Goal: Task Accomplishment & Management: Use online tool/utility

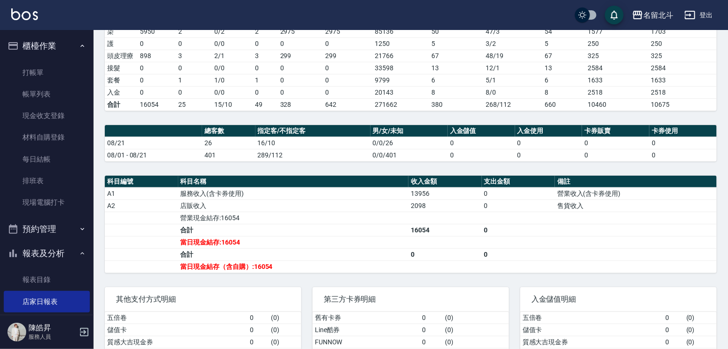
scroll to position [157, 0]
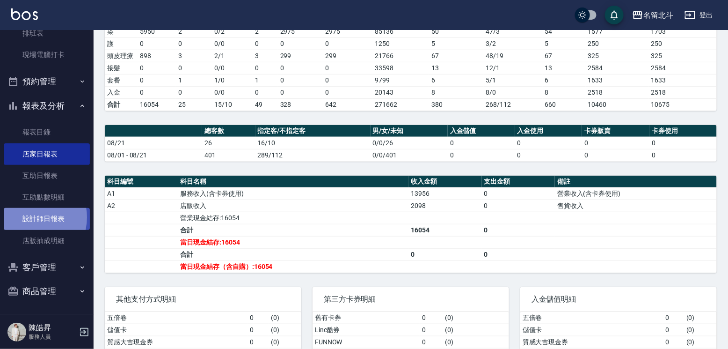
click at [30, 213] on link "設計師日報表" at bounding box center [47, 219] width 86 height 22
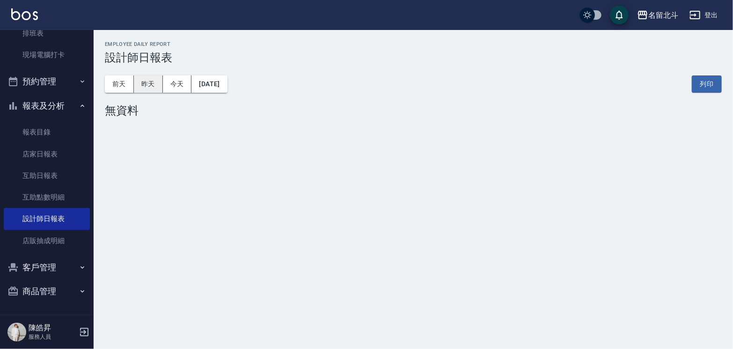
click at [153, 81] on button "昨天" at bounding box center [148, 83] width 29 height 17
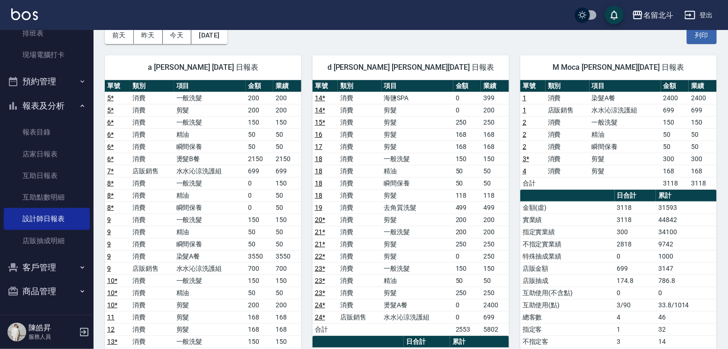
scroll to position [47, 0]
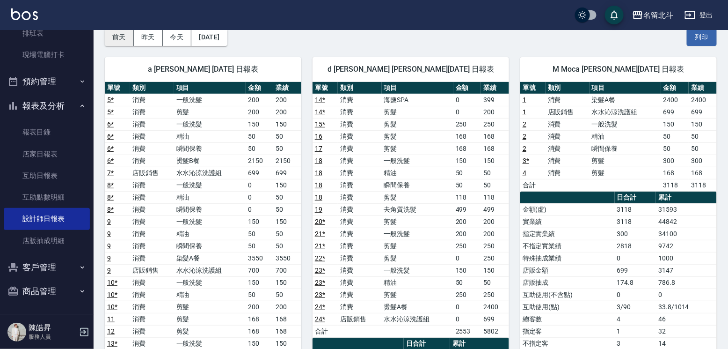
click at [114, 33] on button "前天" at bounding box center [119, 37] width 29 height 17
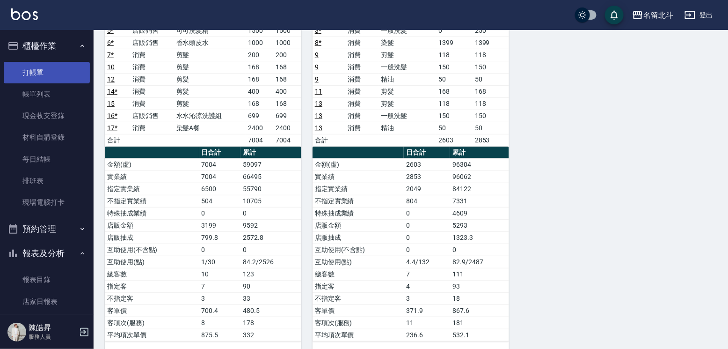
click at [62, 73] on link "打帳單" at bounding box center [47, 73] width 86 height 22
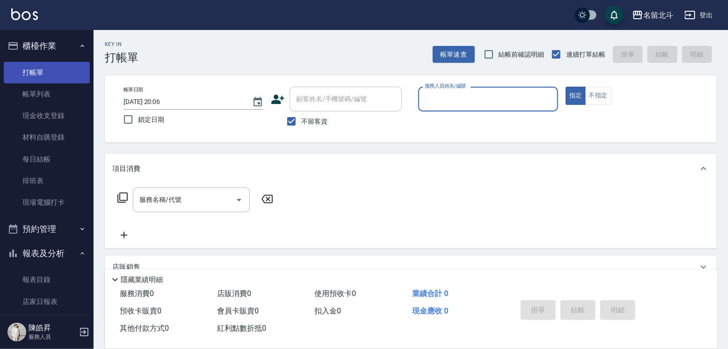
type input "ㄇ"
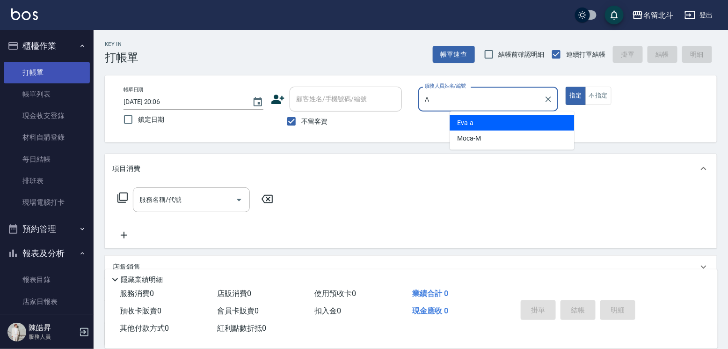
type input "[PERSON_NAME]-a"
type button "true"
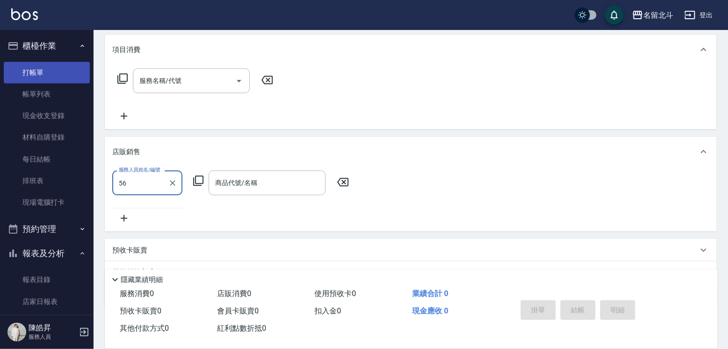
type input "5"
type input "[PERSON_NAME]-a"
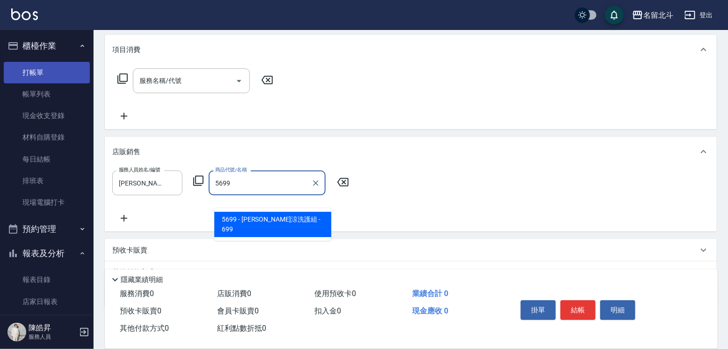
type input "水水沁涼洗護組"
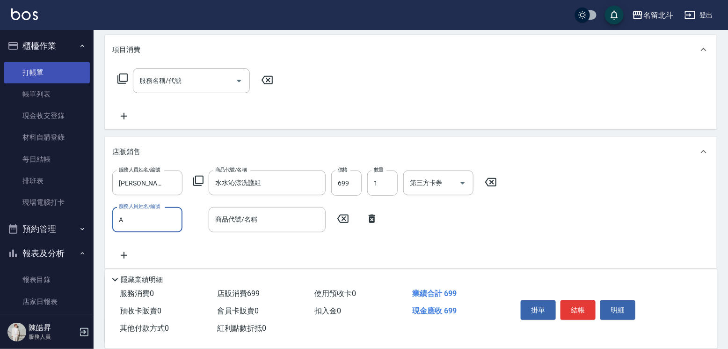
type input "[PERSON_NAME]-a"
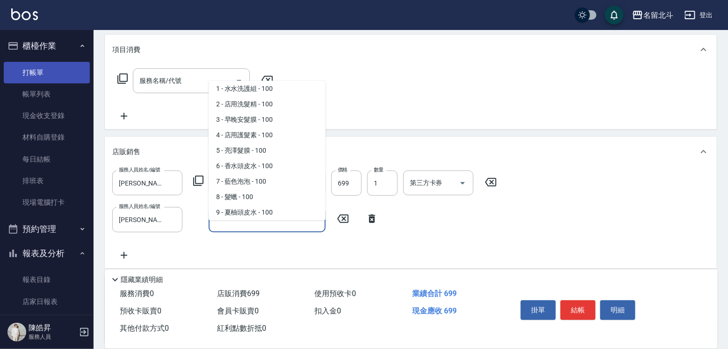
scroll to position [19, 0]
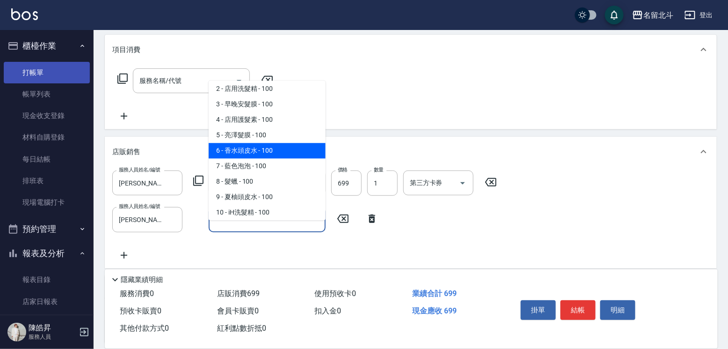
type input "香水頭皮水"
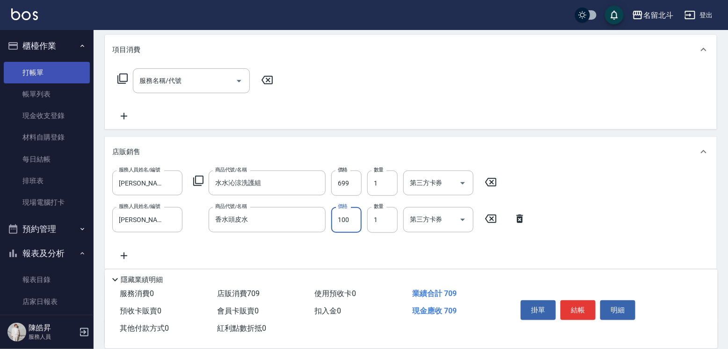
type input "1000"
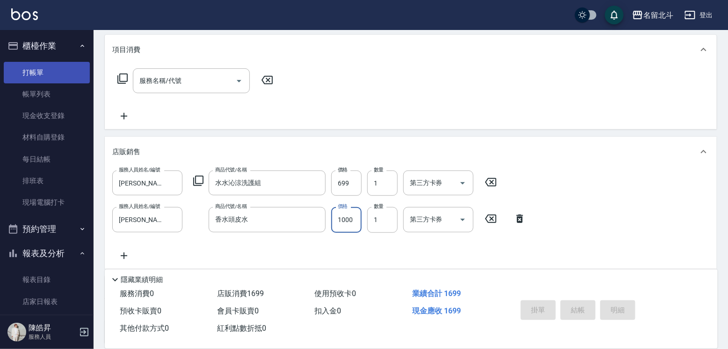
type input "[DATE] 20:07"
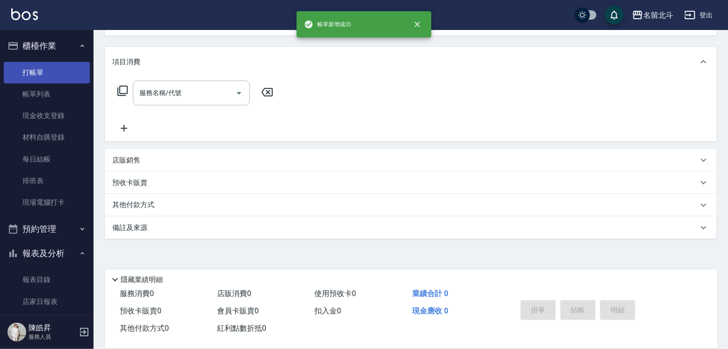
scroll to position [0, 0]
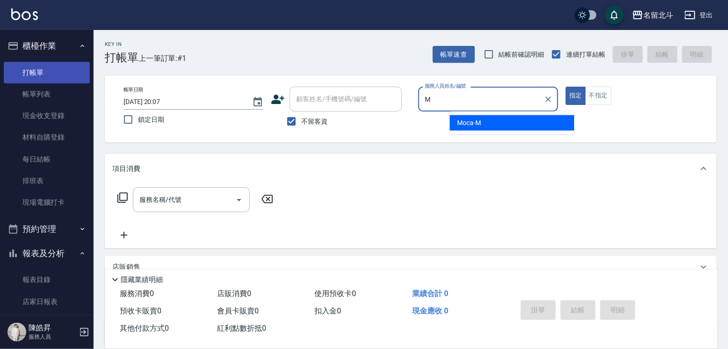
type input "Moca-M"
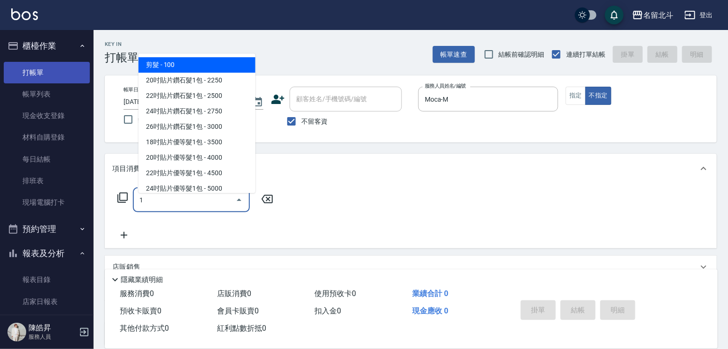
type input "剪髮(1)"
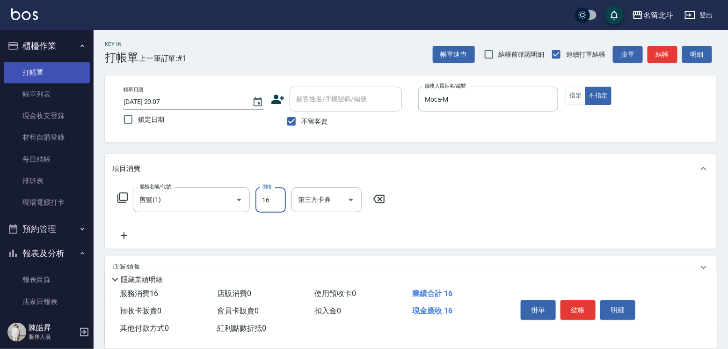
type input "168"
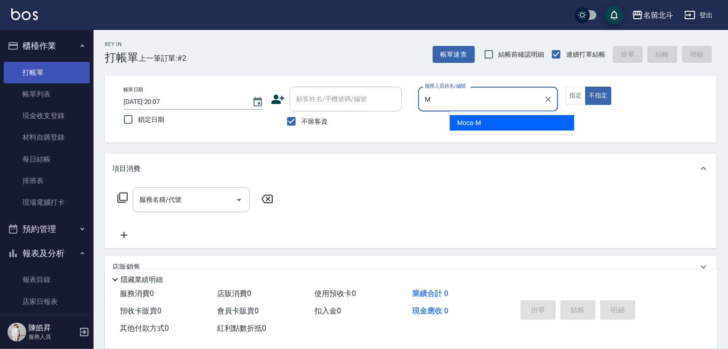
type input "Moca-M"
type button "false"
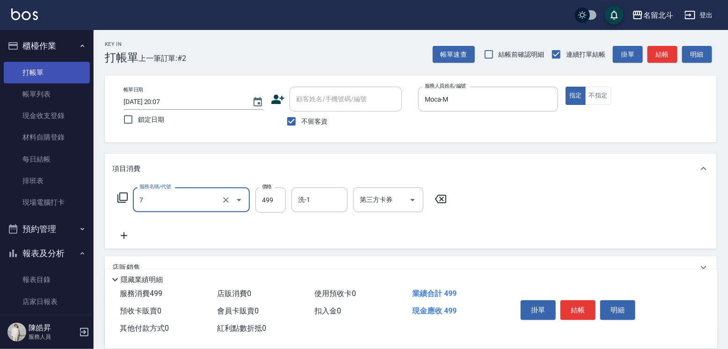
type input "去角質洗髮(7)"
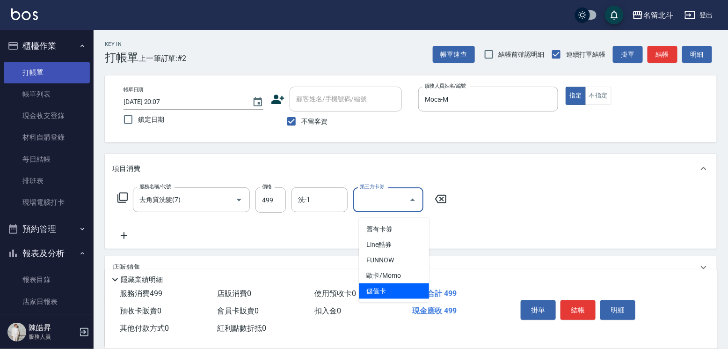
type input "儲值卡"
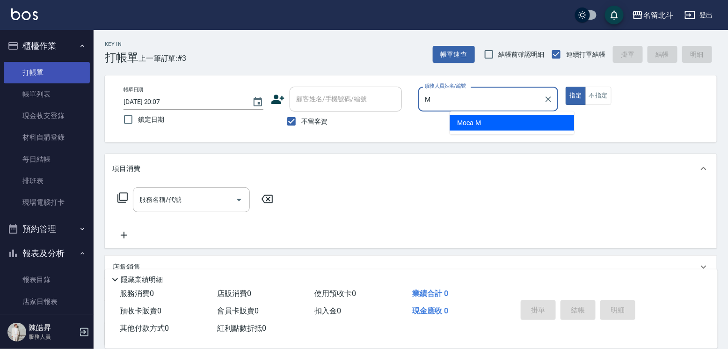
type input "Moca-M"
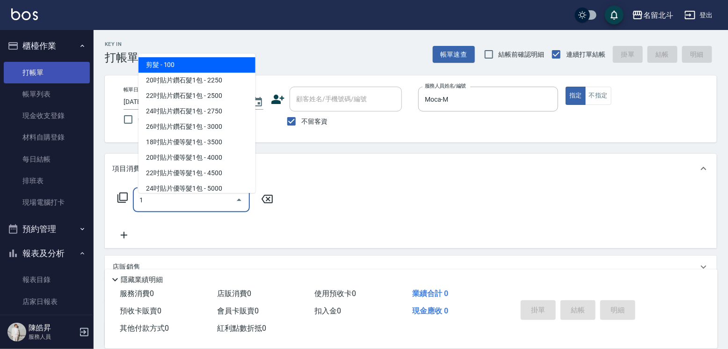
type input "剪髮(1)"
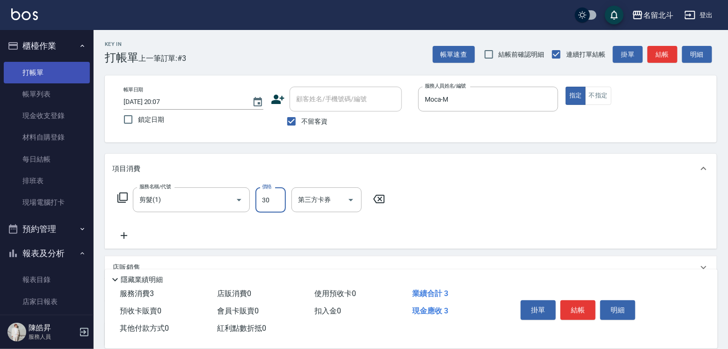
type input "300"
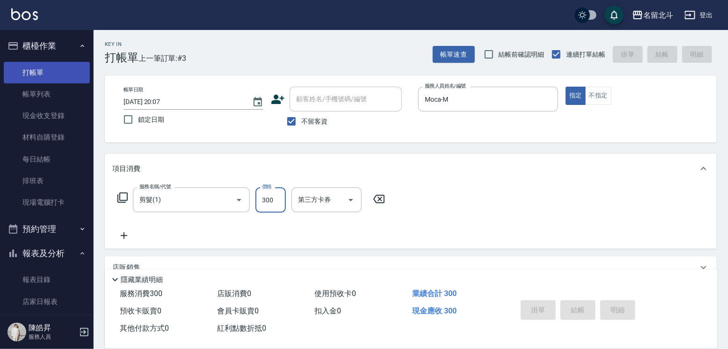
type input "[DATE] 20:08"
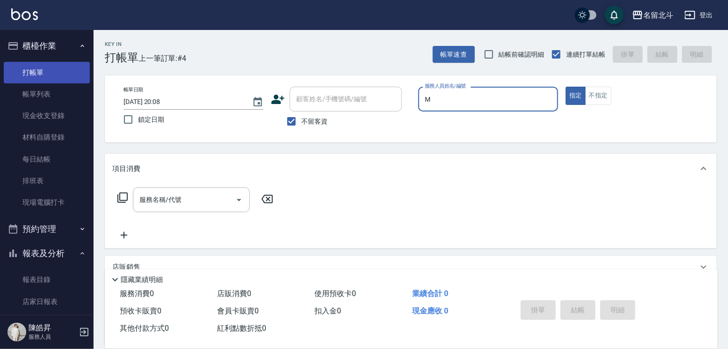
type input "Moca-M"
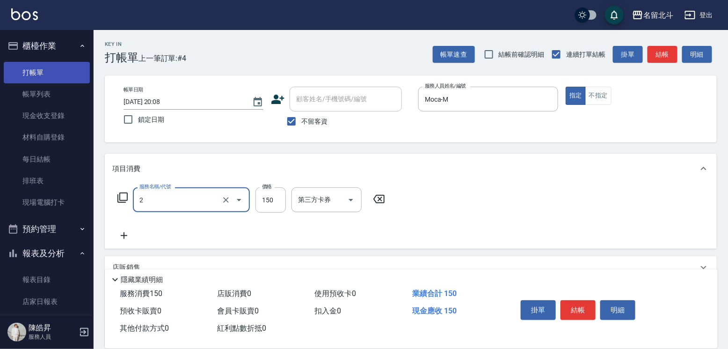
type input "一般洗髮(2)"
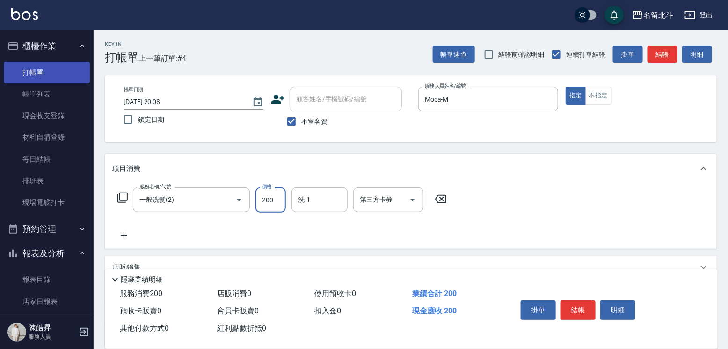
type input "200"
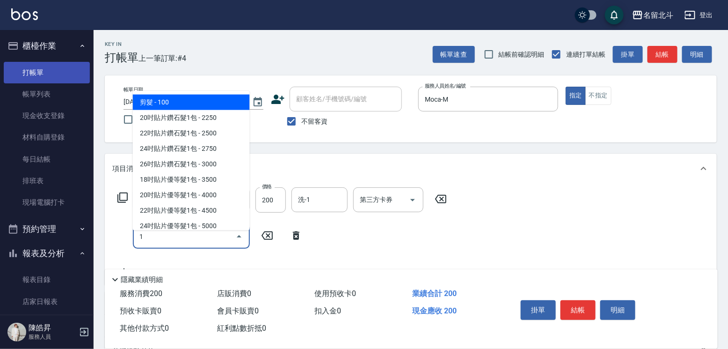
type input "剪髮(1)"
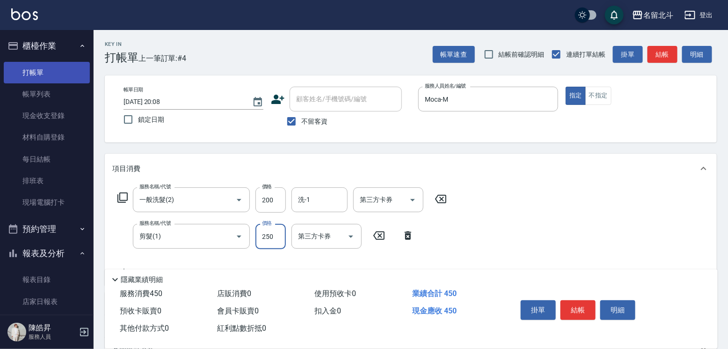
type input "250"
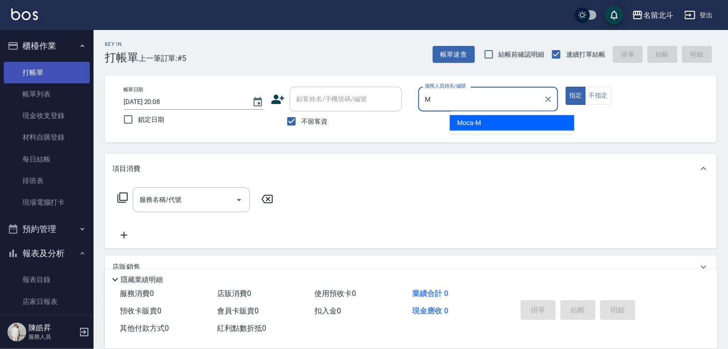
type input "Moca-M"
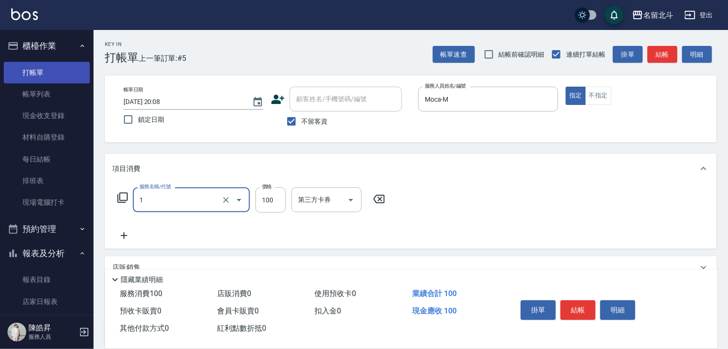
type input "剪髮(1)"
type input "300"
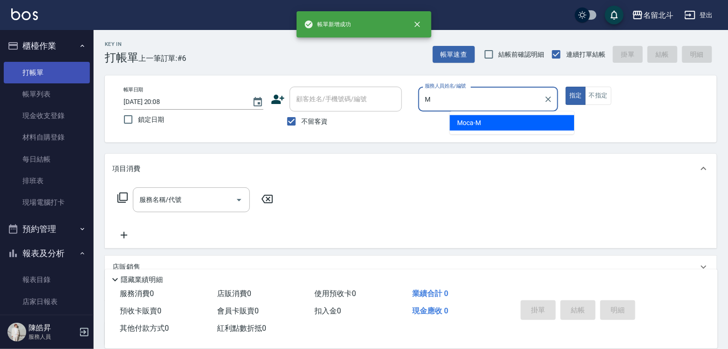
type input "Moca-M"
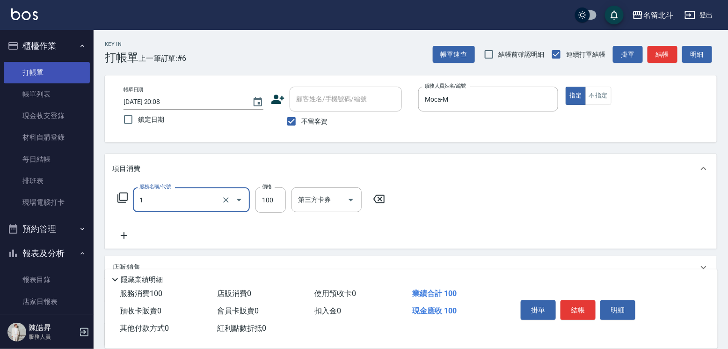
type input "剪髮(1)"
type input "200"
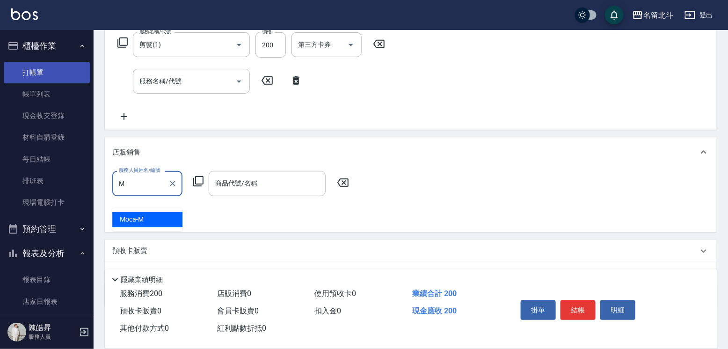
type input "Moca-M"
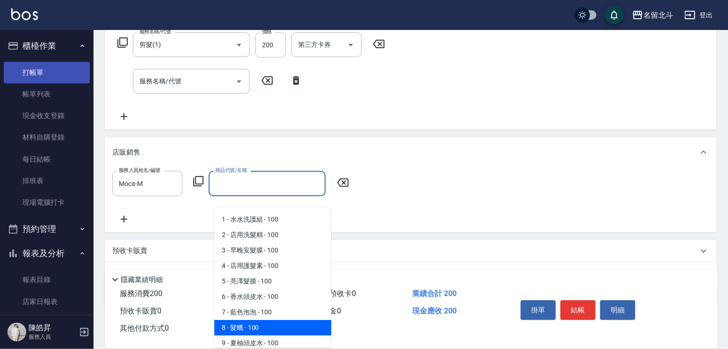
type input "髮蠟"
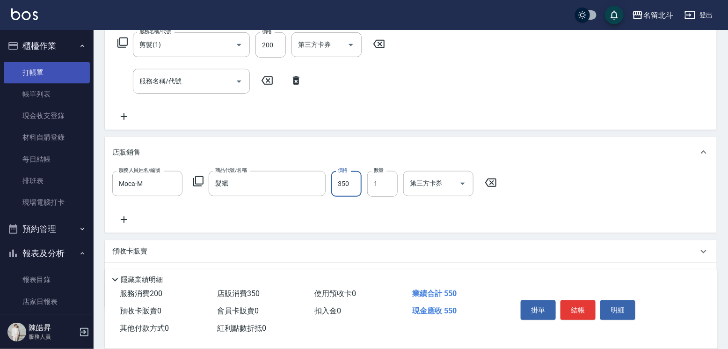
type input "350"
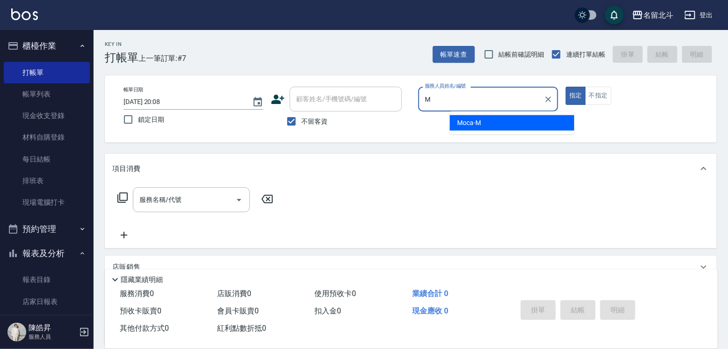
type input "Moca-M"
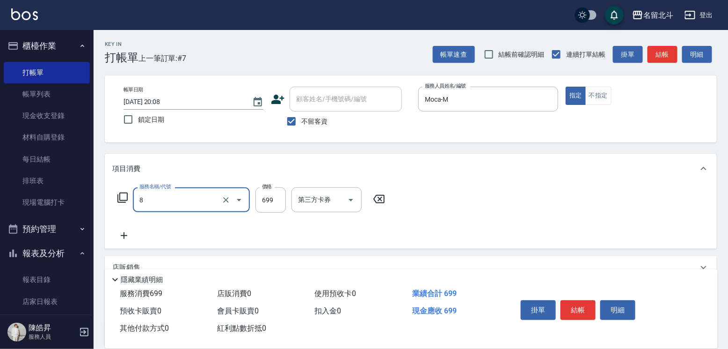
type input "精油洗髮(8)"
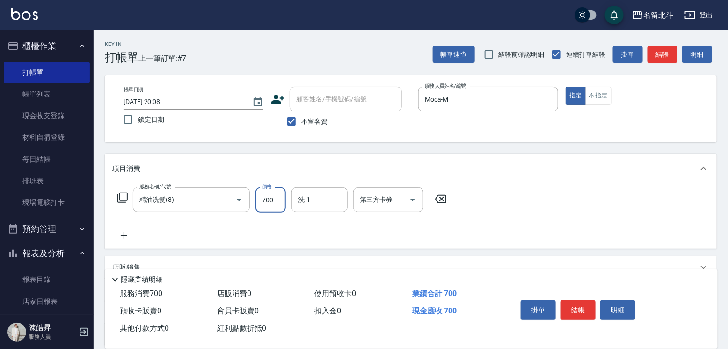
type input "700"
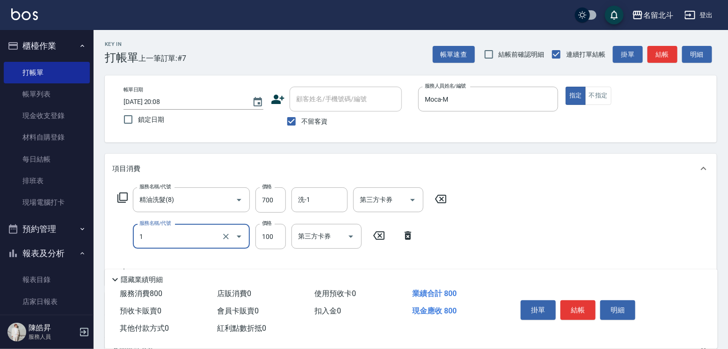
type input "剪髮(1)"
type input "300"
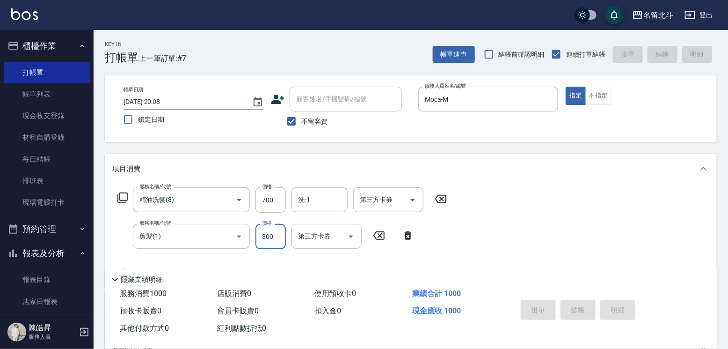
type input "[DATE] 20:09"
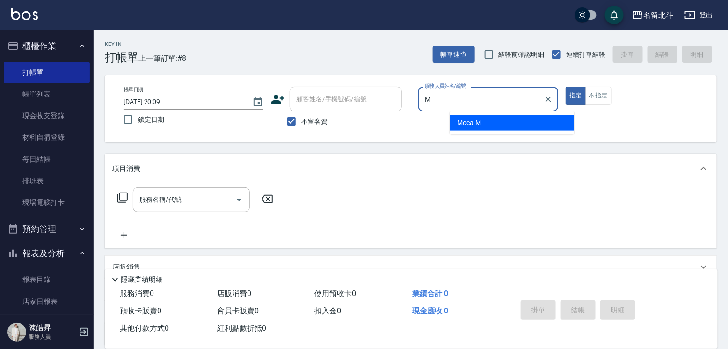
type input "Moca-M"
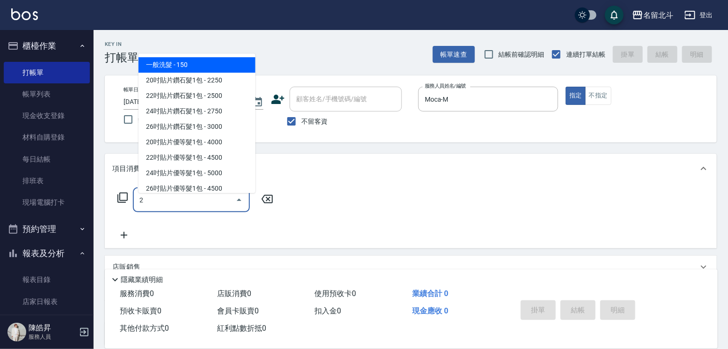
type input "一般洗髮(2)"
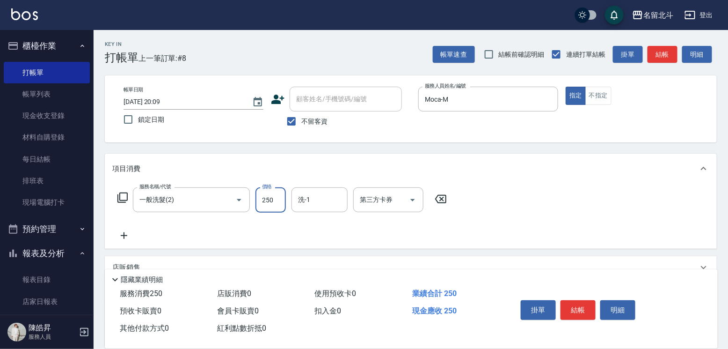
type input "250"
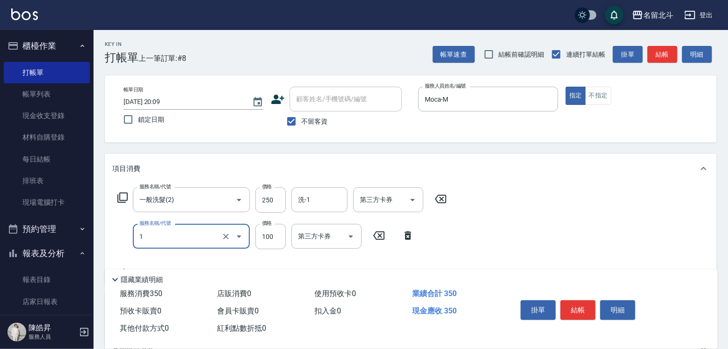
type input "剪髮(1)"
type input "250"
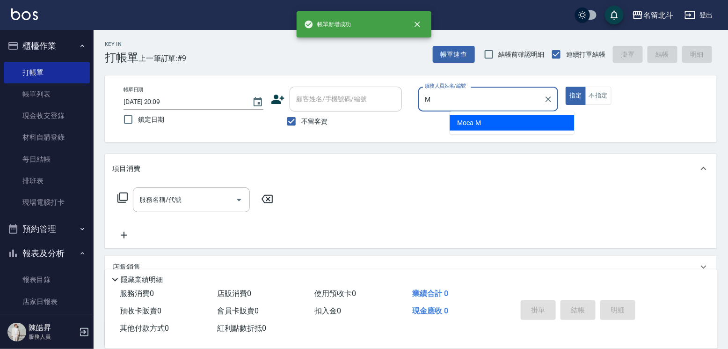
type input "Moca-M"
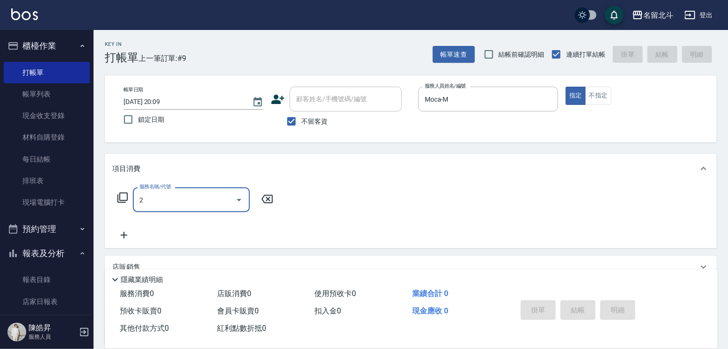
type input "一般洗髮(2)"
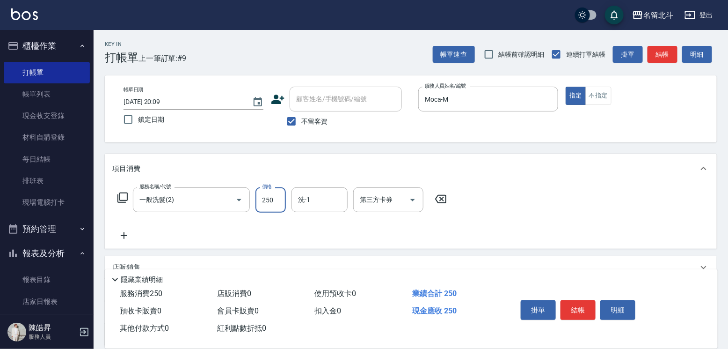
type input "250"
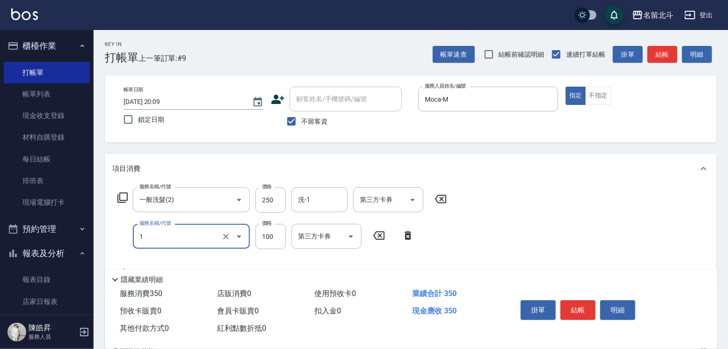
type input "剪髮(1)"
type input "200"
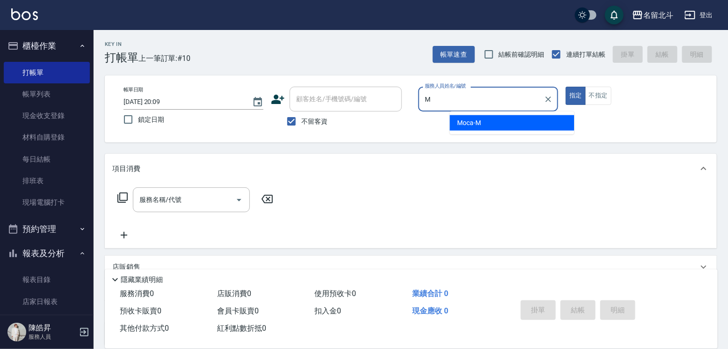
type input "Moca-M"
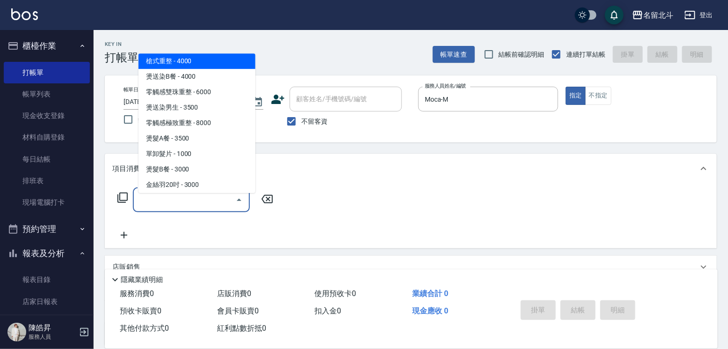
scroll to position [884, 0]
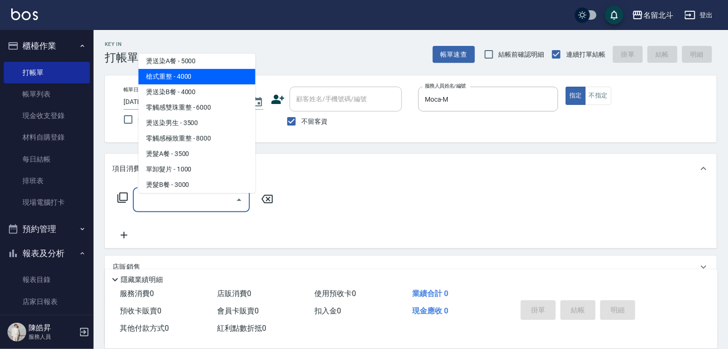
type input "槍式重整(00028)"
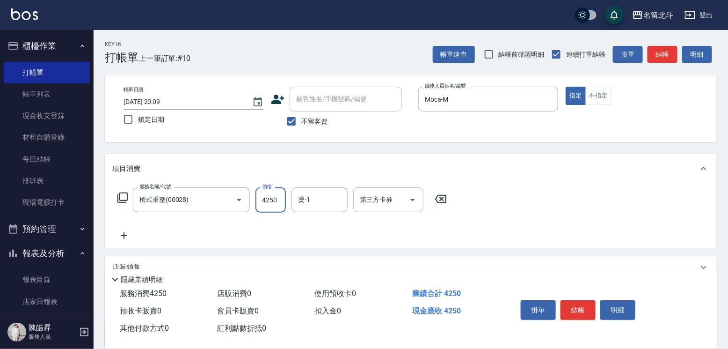
type input "4250"
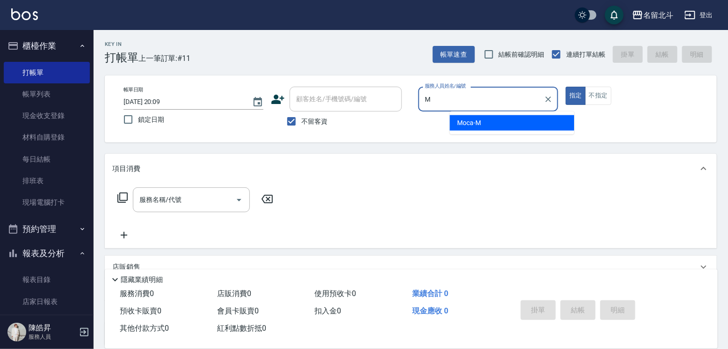
type input "Moca-M"
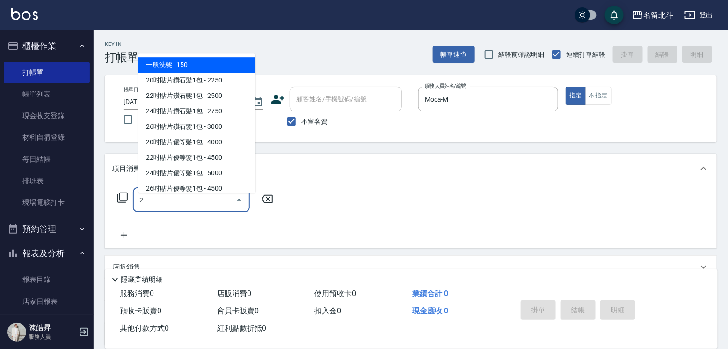
type input "一般洗髮(2)"
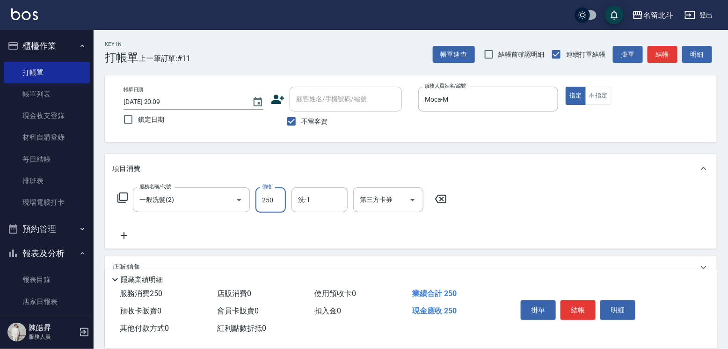
type input "250"
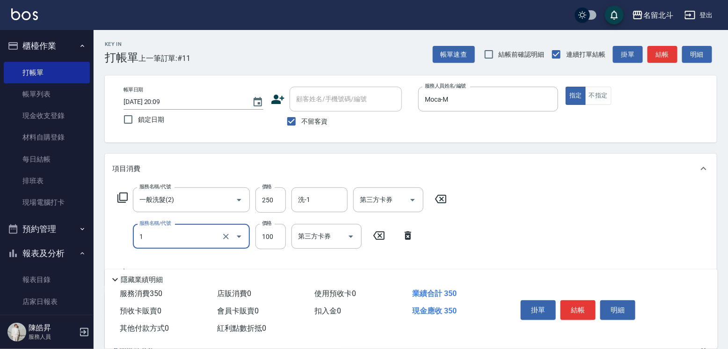
type input "剪髮(1)"
type input "250"
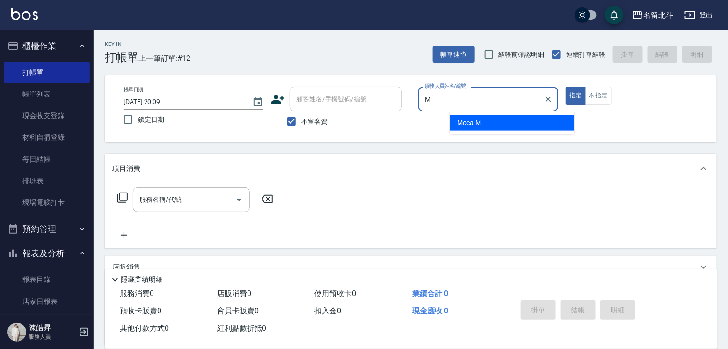
type input "Moca-M"
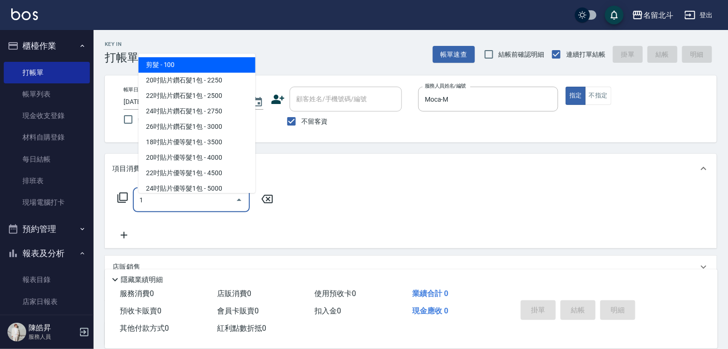
type input "剪髮(1)"
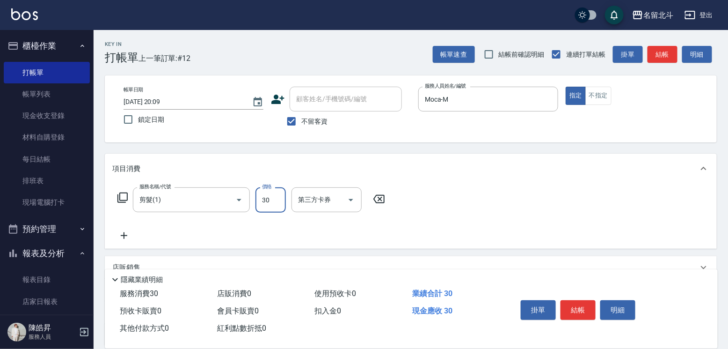
type input "300"
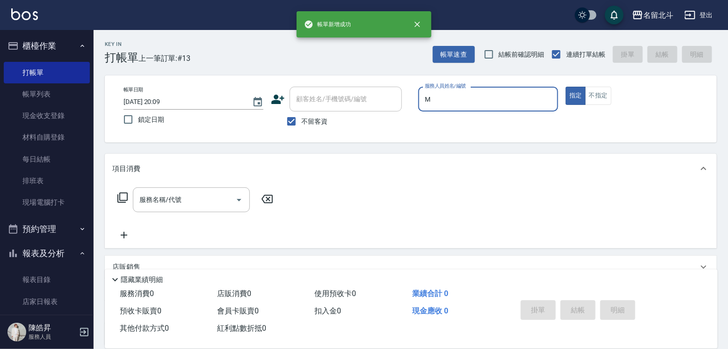
type input "Moca-M"
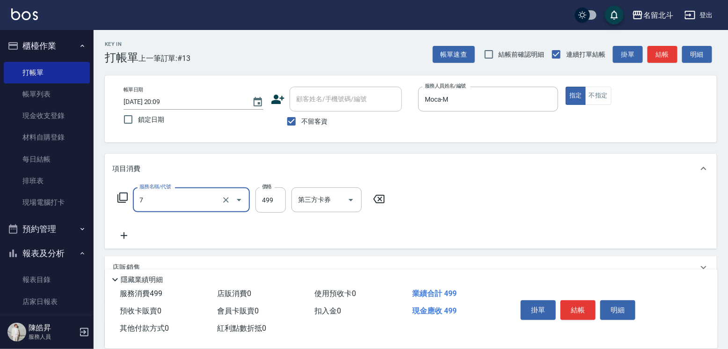
type input "去角質洗髮(7)"
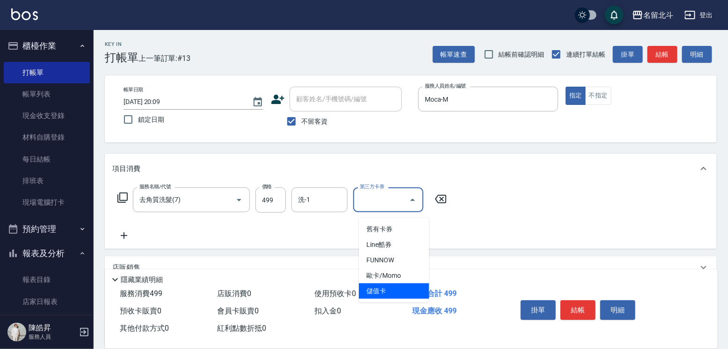
type input "儲值卡"
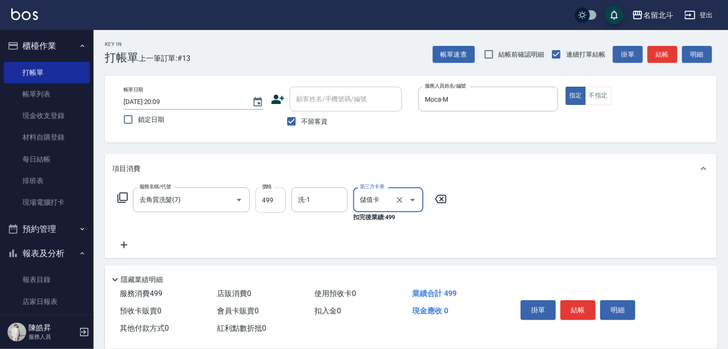
click at [277, 200] on input "499" at bounding box center [270, 199] width 30 height 25
type input "500"
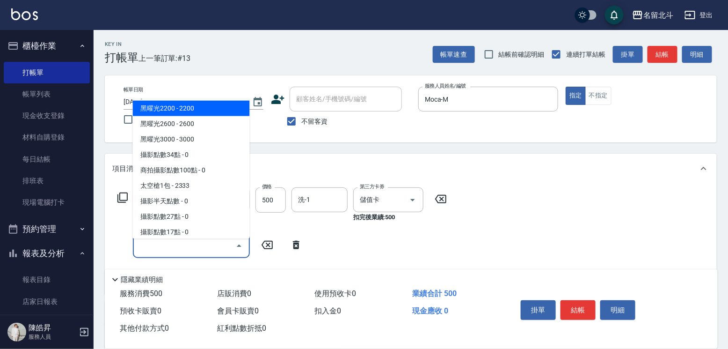
scroll to position [1361, 0]
type input "黑曜光1800(1800)"
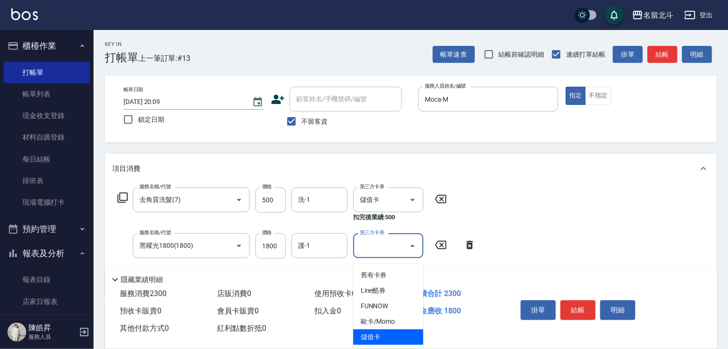
type input "儲值卡"
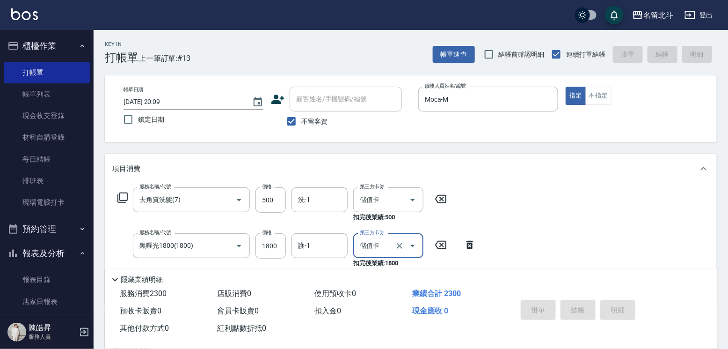
type input "[DATE] 20:10"
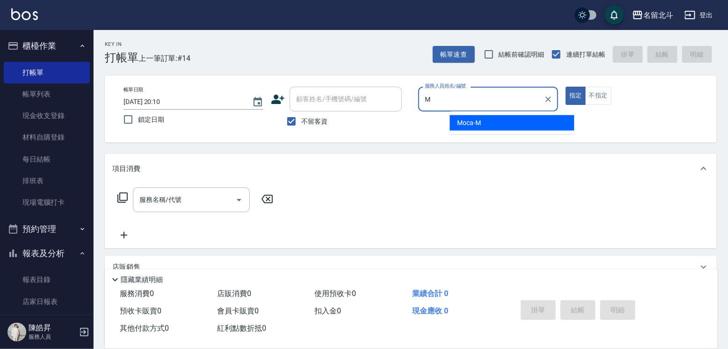
type input "Moca-M"
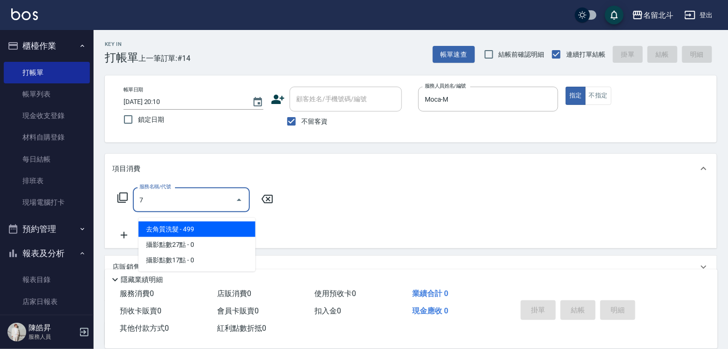
type input "去角質洗髮(7)"
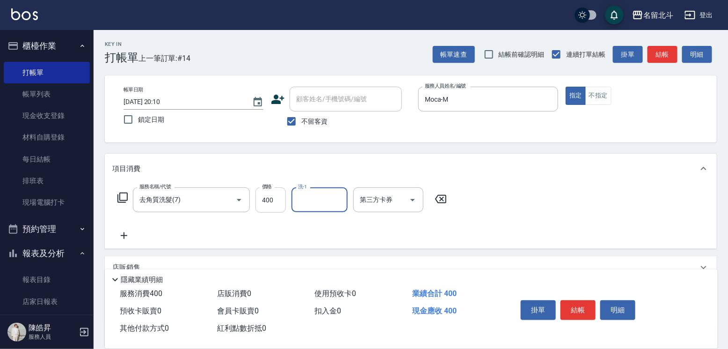
click at [276, 212] on input "400" at bounding box center [270, 199] width 30 height 25
type input "500"
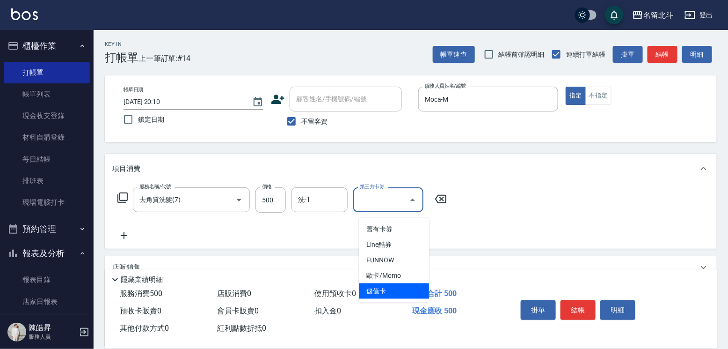
type input "儲值卡"
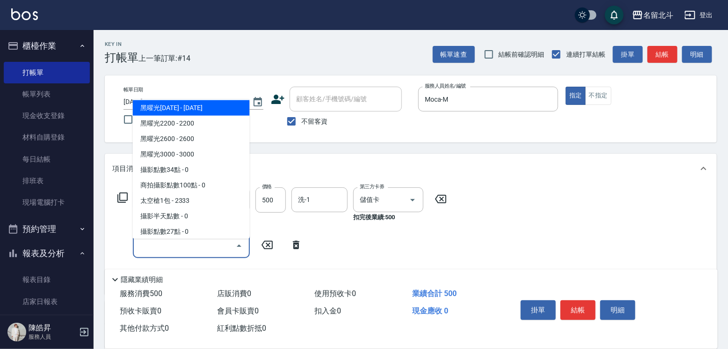
type input "黑曜光1800(1800)"
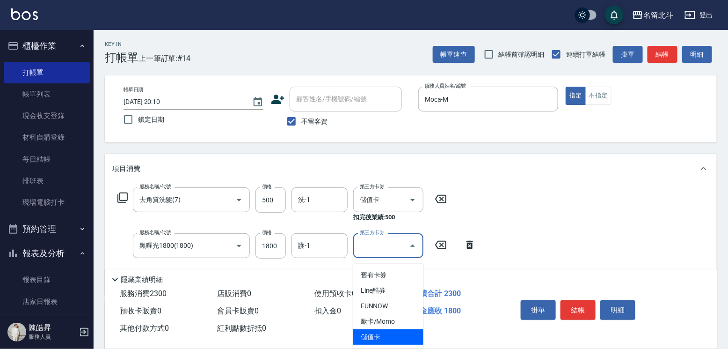
type input "儲值卡"
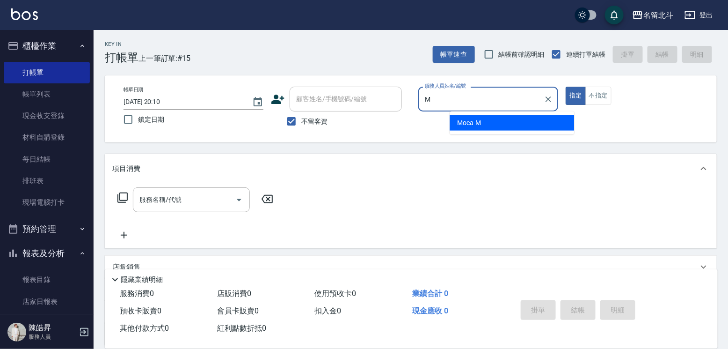
type input "Moca-M"
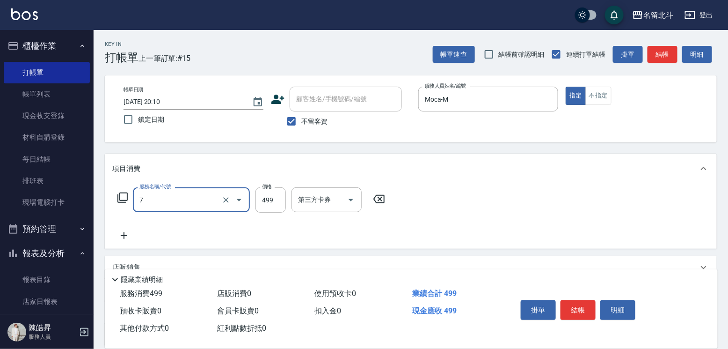
type input "去角質洗髮(7)"
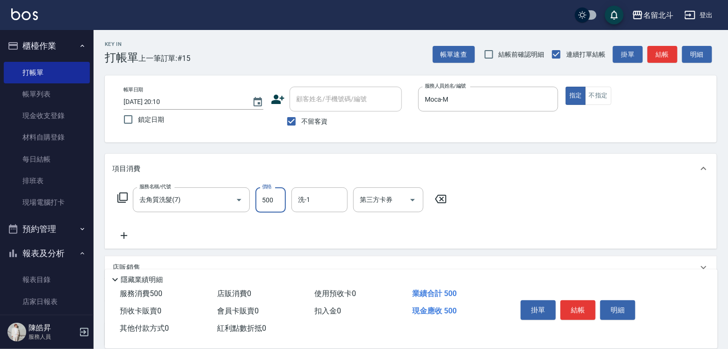
type input "500"
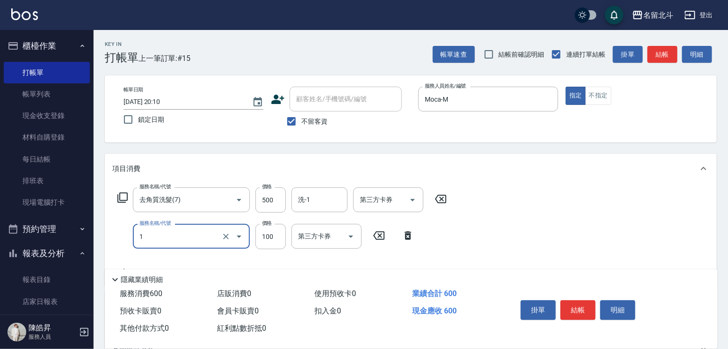
type input "剪髮(1)"
type input "300"
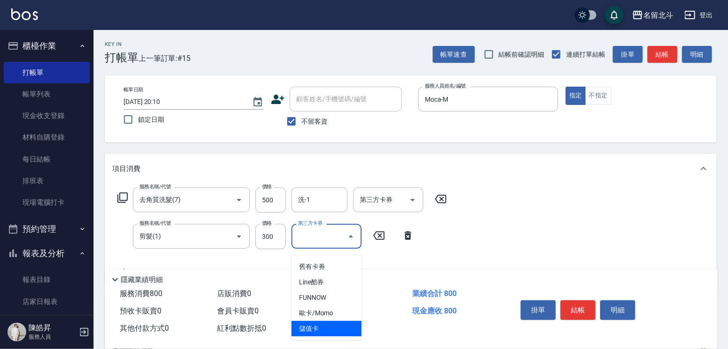
type input "儲值卡"
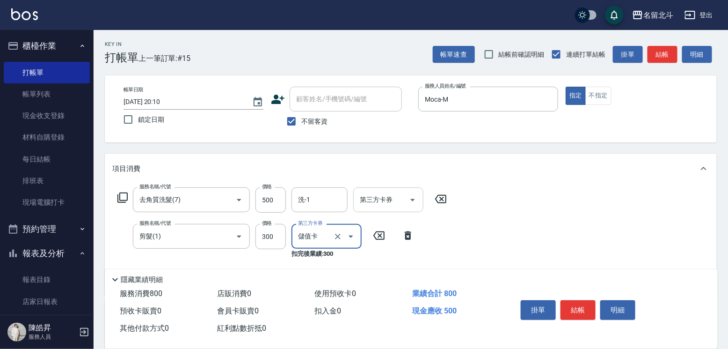
drag, startPoint x: 410, startPoint y: 206, endPoint x: 411, endPoint y: 215, distance: 8.9
click at [410, 205] on icon "Open" at bounding box center [412, 199] width 11 height 11
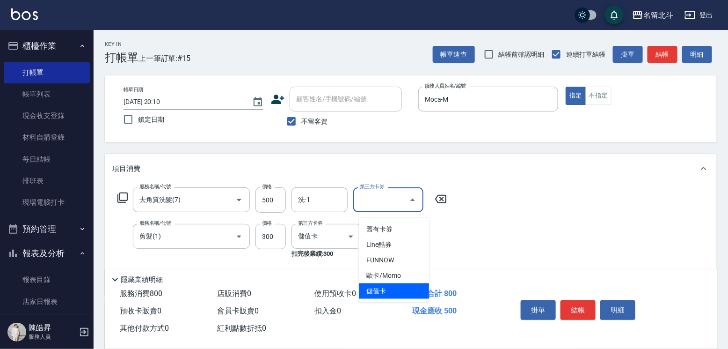
click at [384, 291] on span "儲值卡" at bounding box center [394, 290] width 70 height 15
type input "儲值卡"
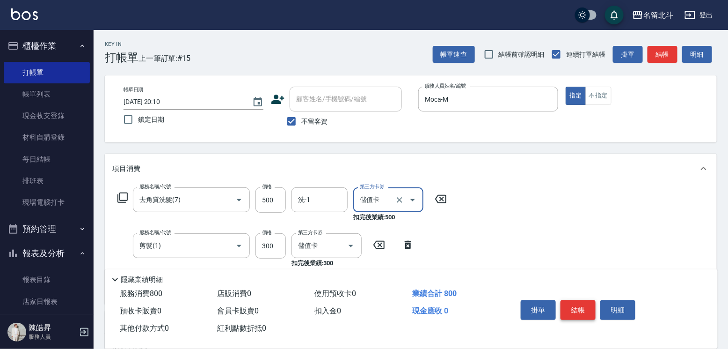
click at [588, 300] on button "結帳" at bounding box center [577, 310] width 35 height 20
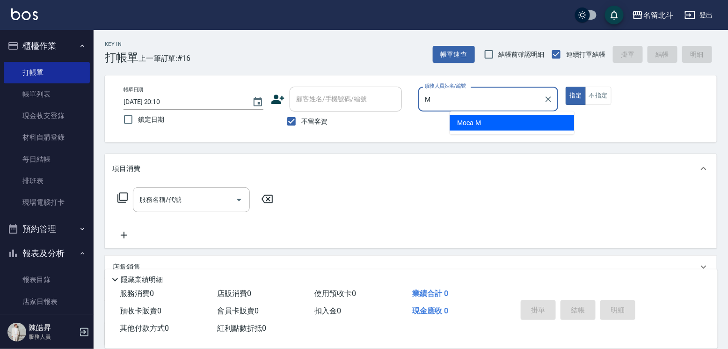
type input "Moca-M"
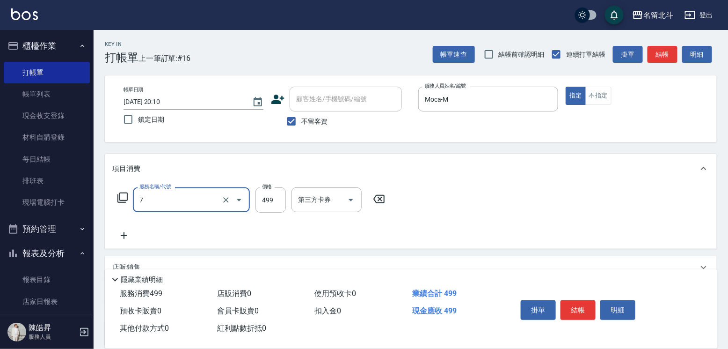
type input "去角質洗髮(7)"
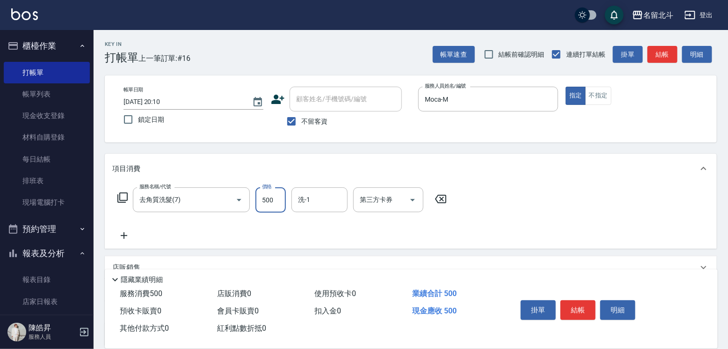
type input "500"
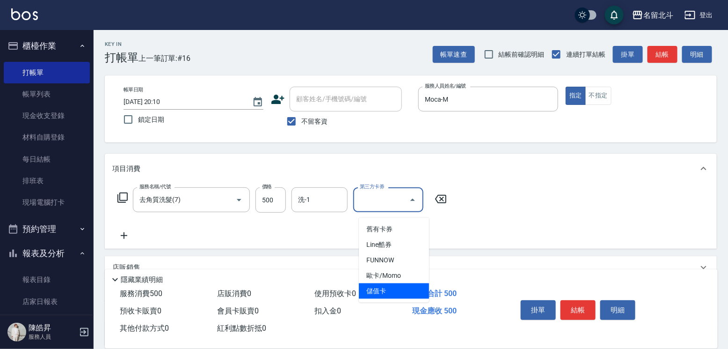
type input "儲值卡"
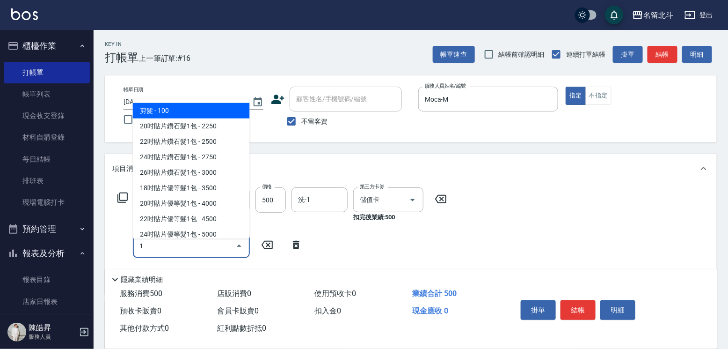
type input "剪髮(1)"
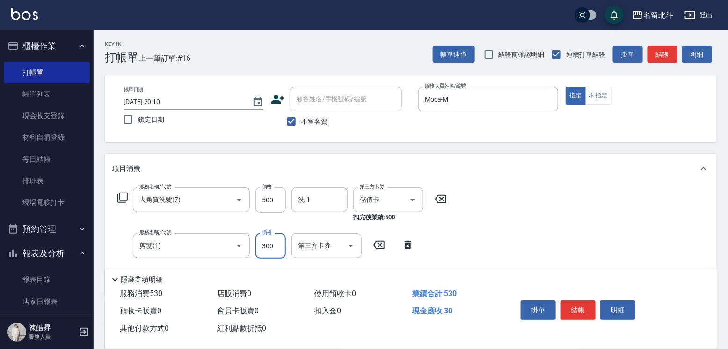
type input "300"
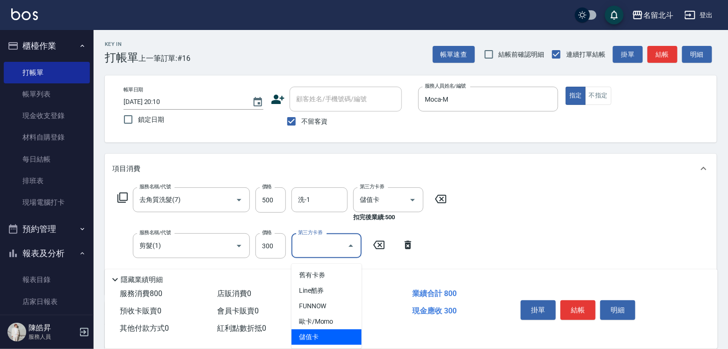
type input "儲值卡"
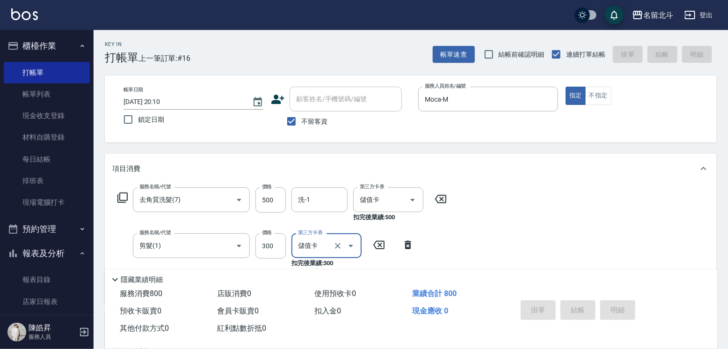
type input "[DATE] 20:11"
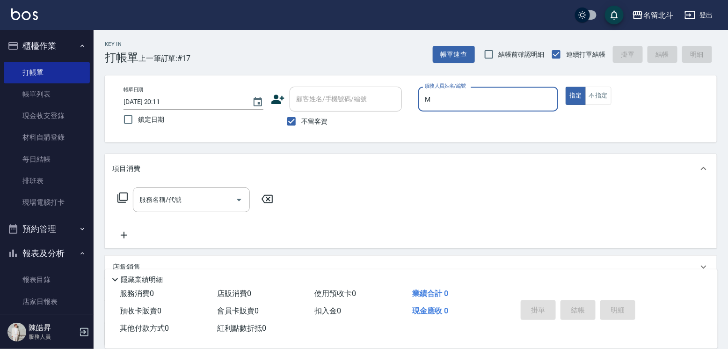
type input "Moca-M"
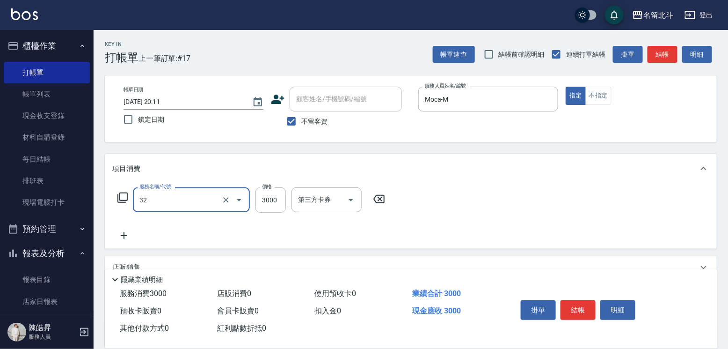
type input "染髮A餐(32)"
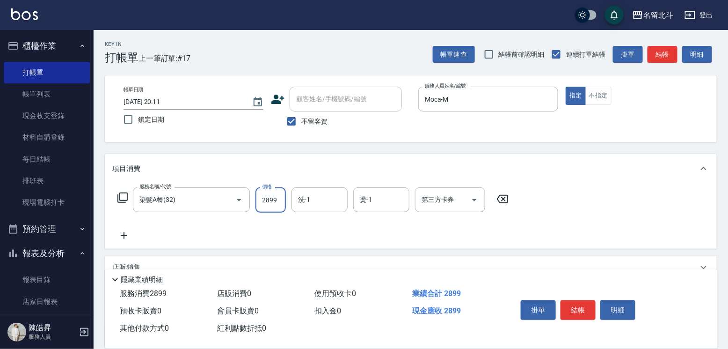
type input "2899"
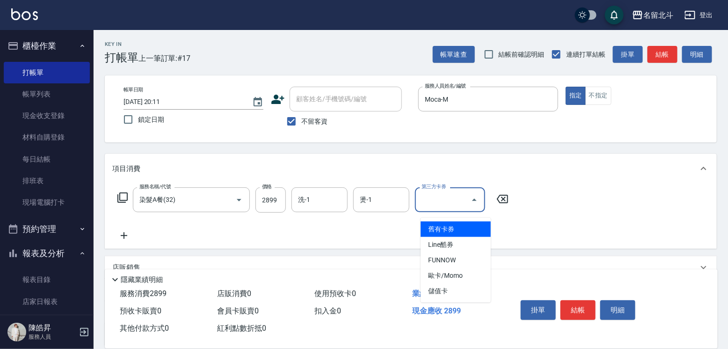
type input "儲值卡"
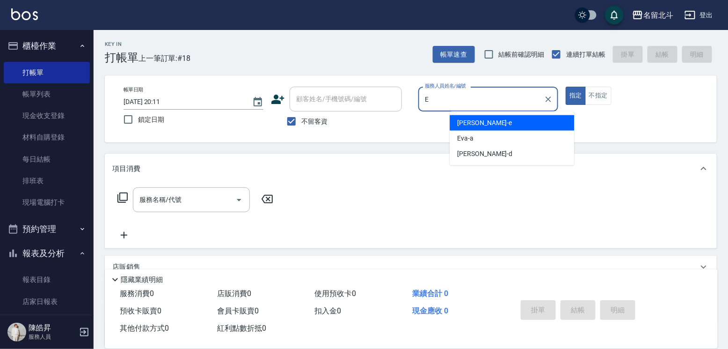
type input "[PERSON_NAME]-e"
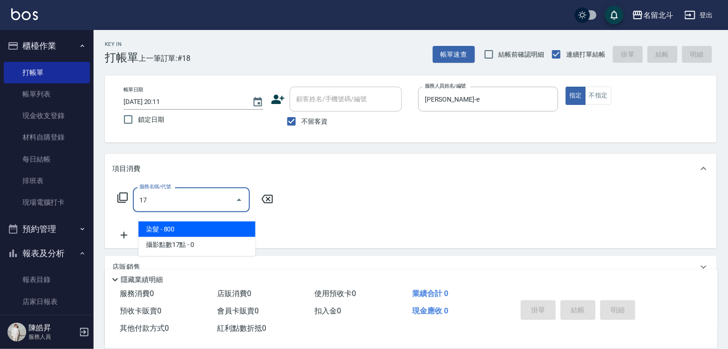
type input "染髮(17)"
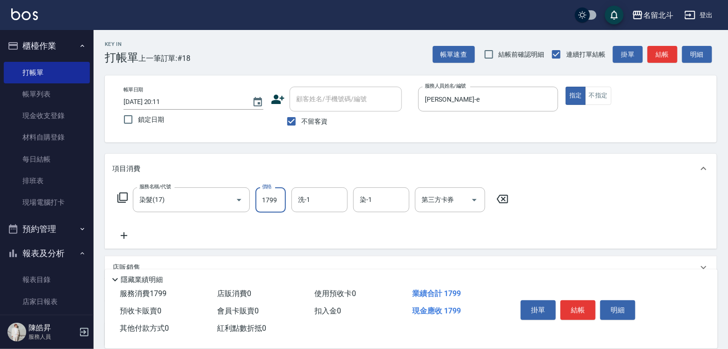
type input "1799"
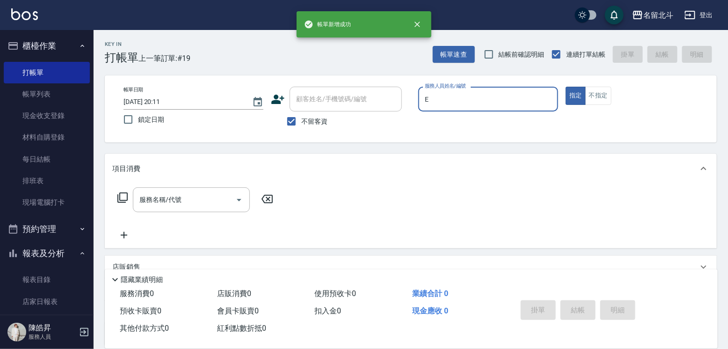
type input "[PERSON_NAME]-e"
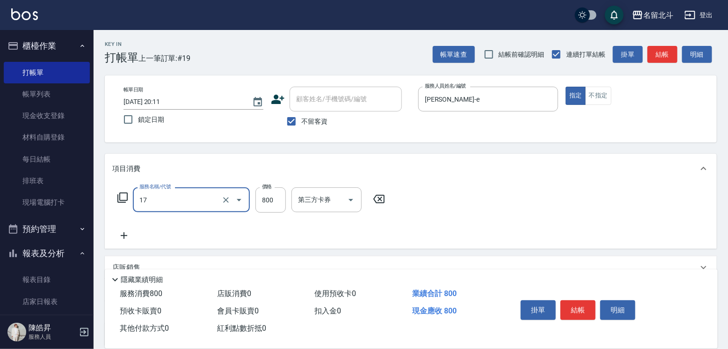
type input "染髮(17)"
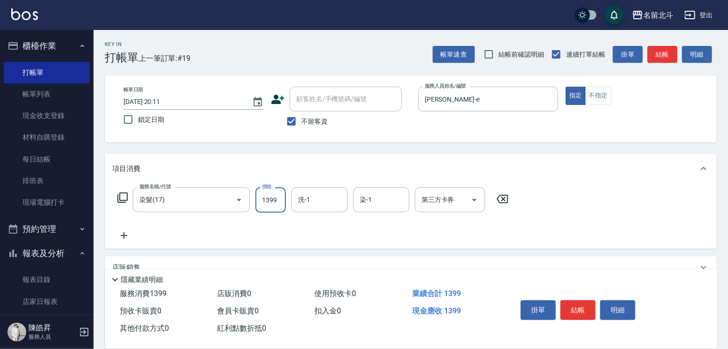
type input "1399"
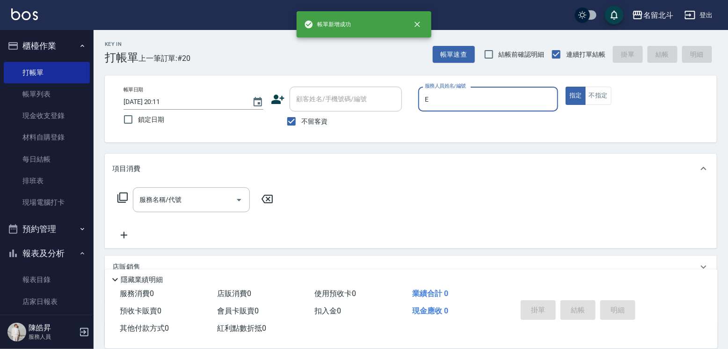
type input "[PERSON_NAME]-e"
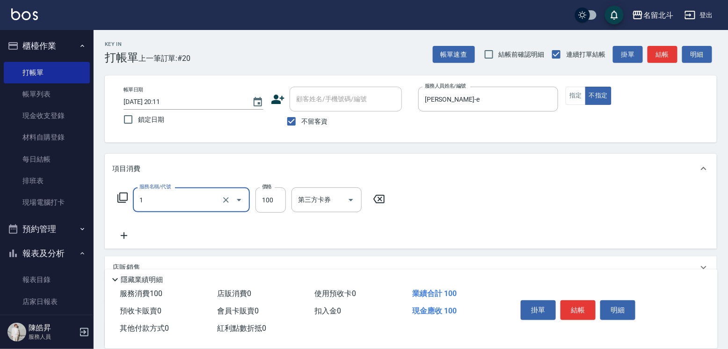
type input "剪髮(1)"
type input "168"
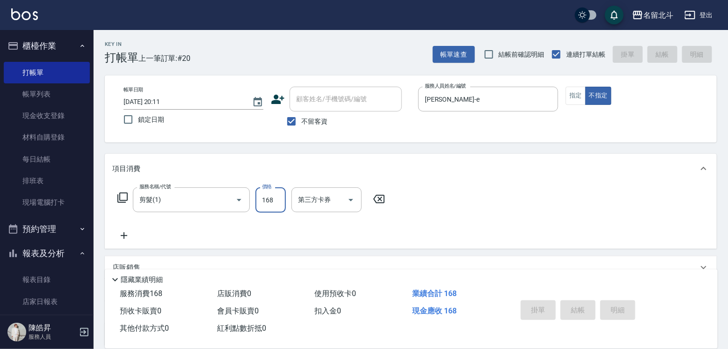
type input "[DATE] 20:12"
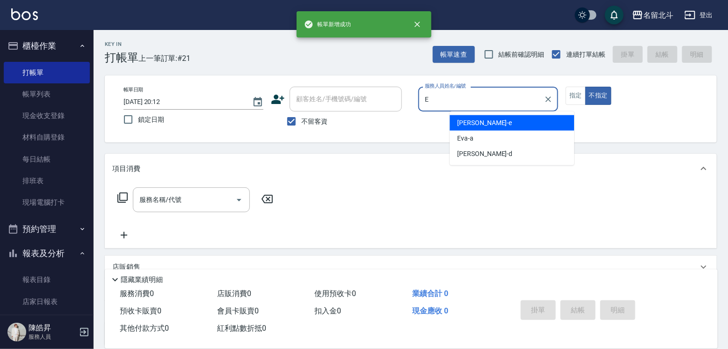
type input "[PERSON_NAME]-e"
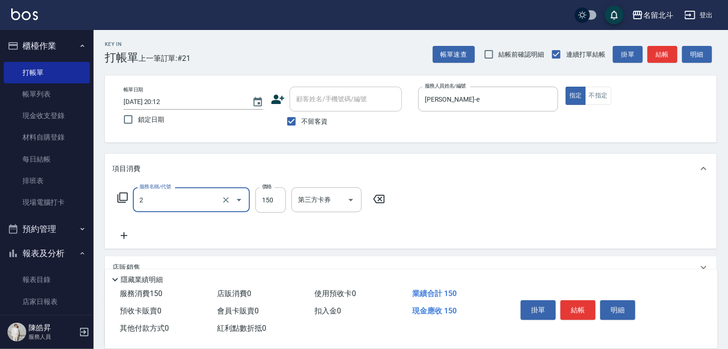
type input "一般洗髮(2)"
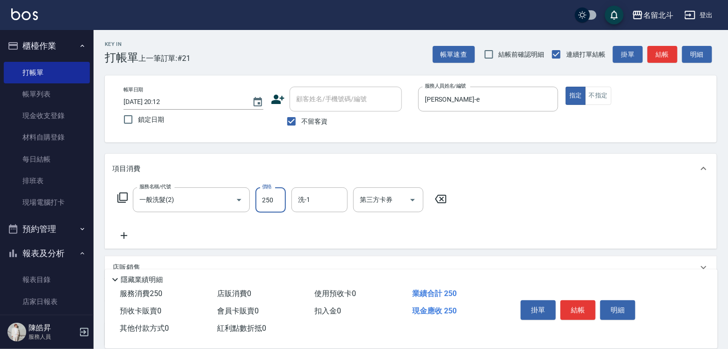
type input "250"
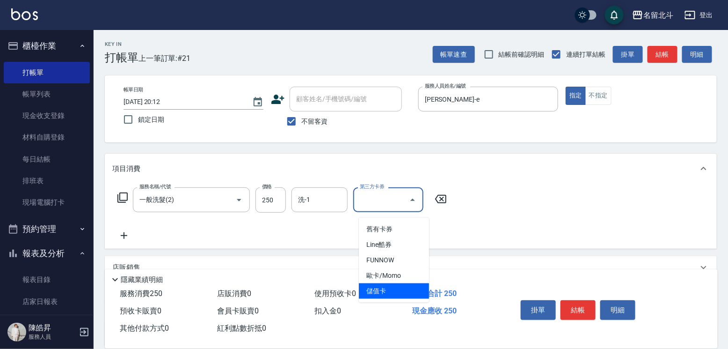
type input "儲值卡"
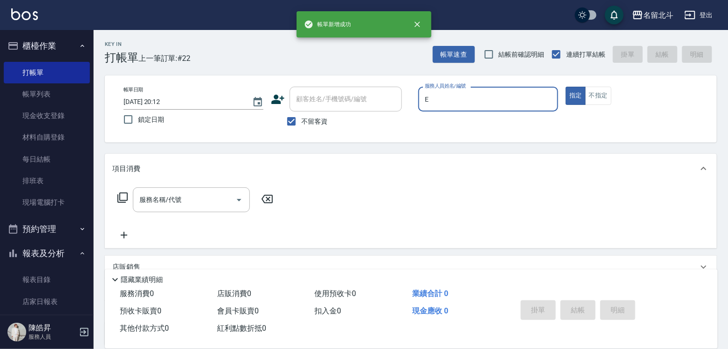
type input "[PERSON_NAME]-e"
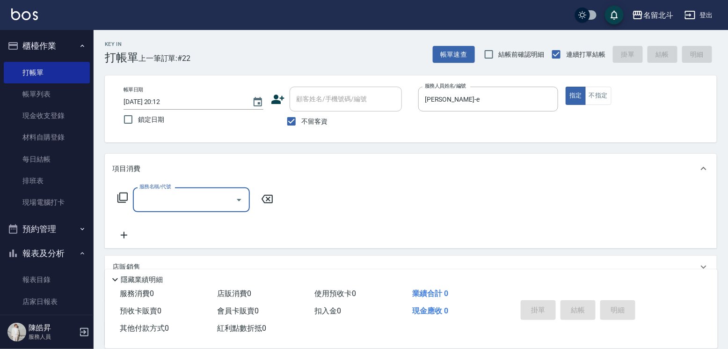
type input "6"
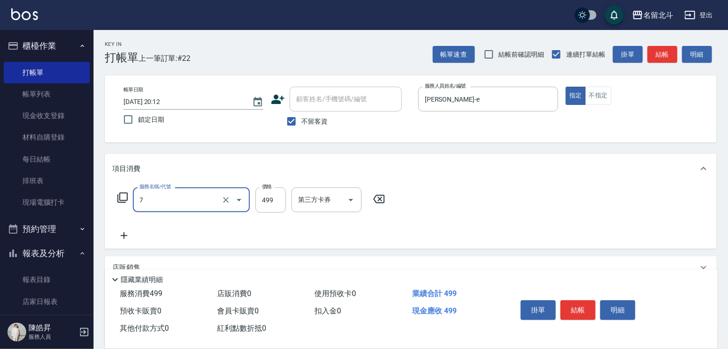
type input "去角質洗髮(7)"
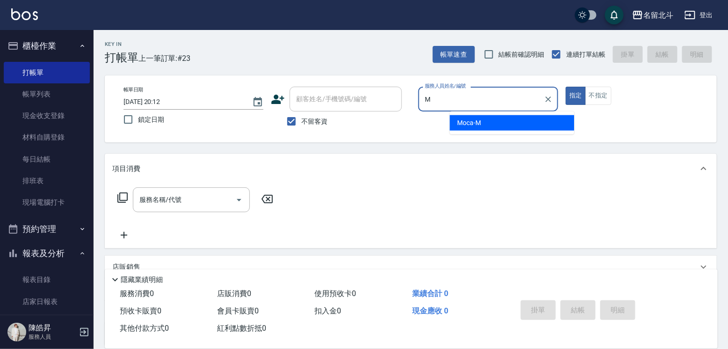
type input "Moca-M"
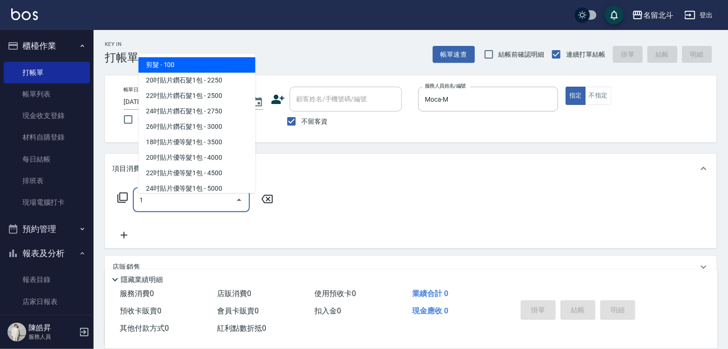
type input "剪髮(1)"
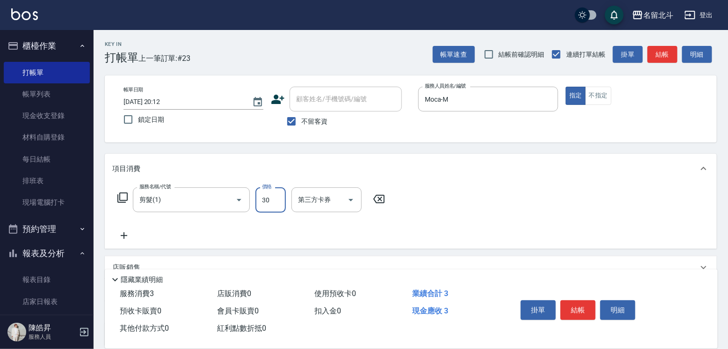
type input "300"
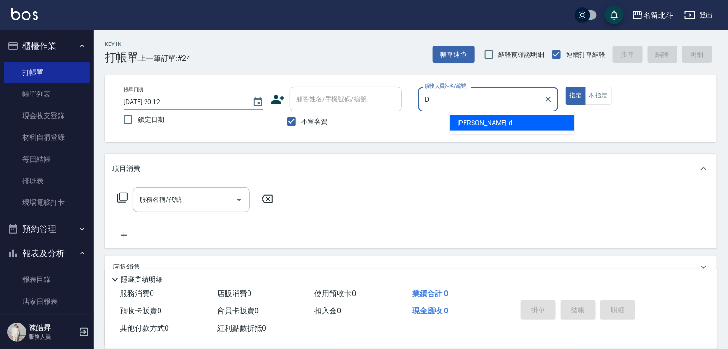
type input "[PERSON_NAME] -d"
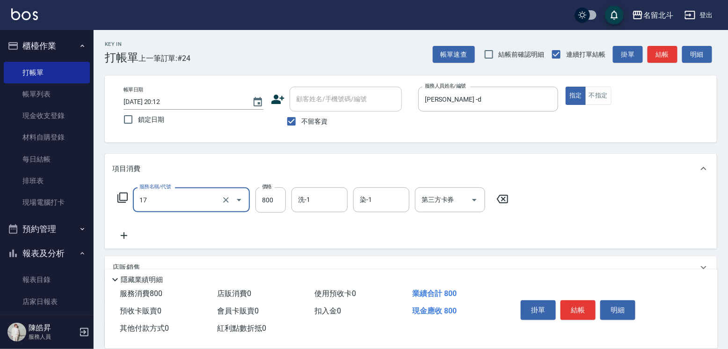
type input "染髮(17)"
type input "1000"
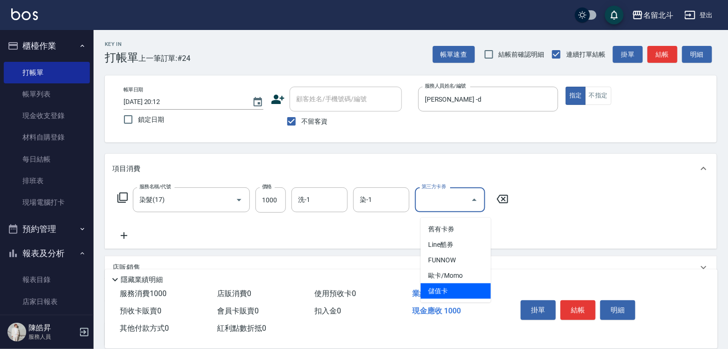
type input "儲值卡"
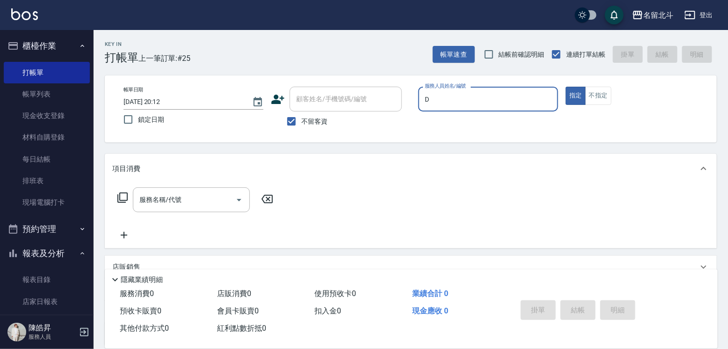
type input "[PERSON_NAME] -d"
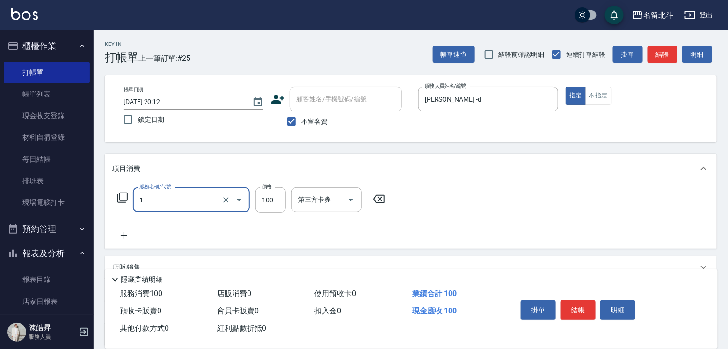
type input "剪髮(1)"
type input "250"
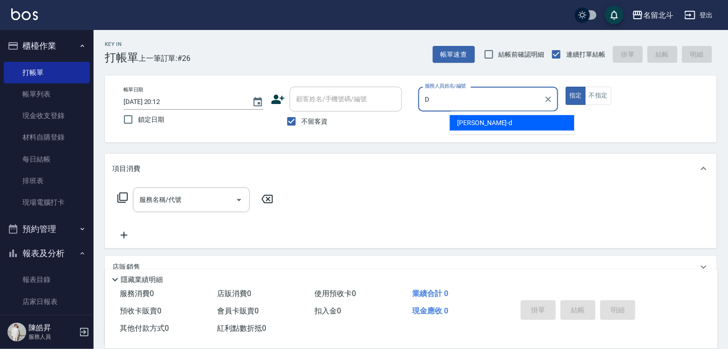
type input "[PERSON_NAME] -d"
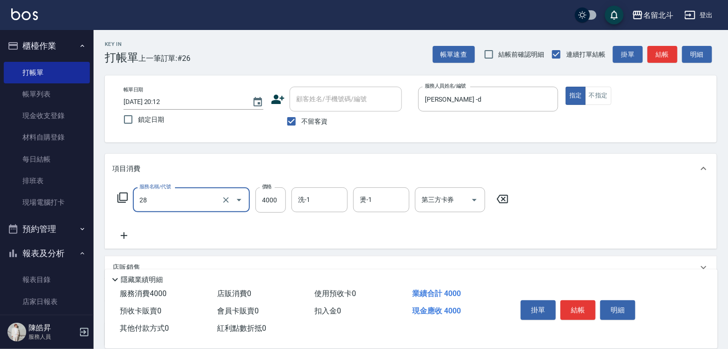
type input "燙送染B餐(28)"
type input "4200"
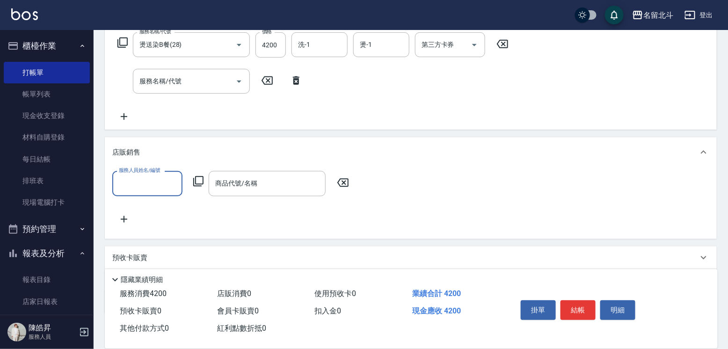
scroll to position [0, 0]
type input "[PERSON_NAME] -d"
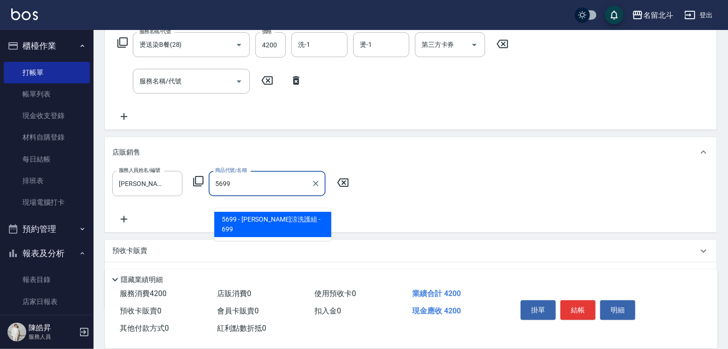
type input "水水沁涼洗護組"
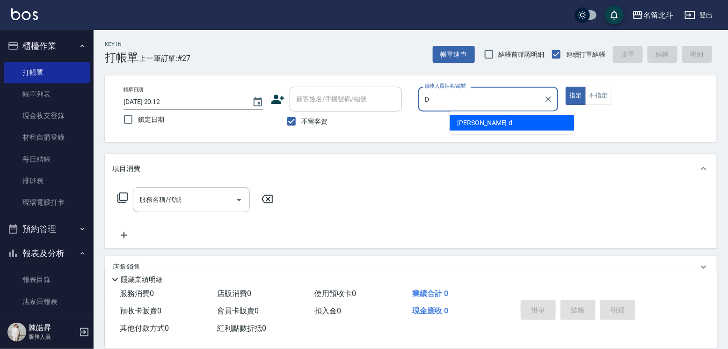
type input "[PERSON_NAME] -d"
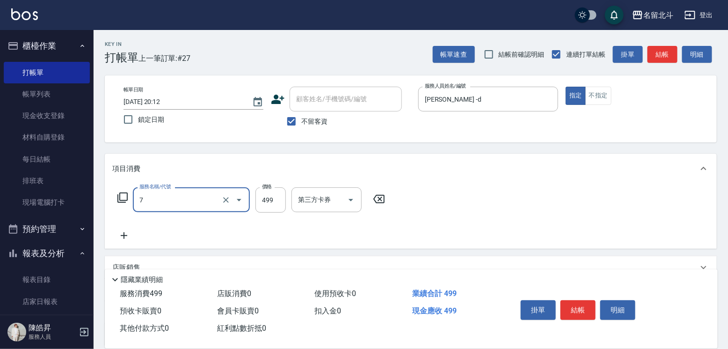
type input "去角質洗髮(7)"
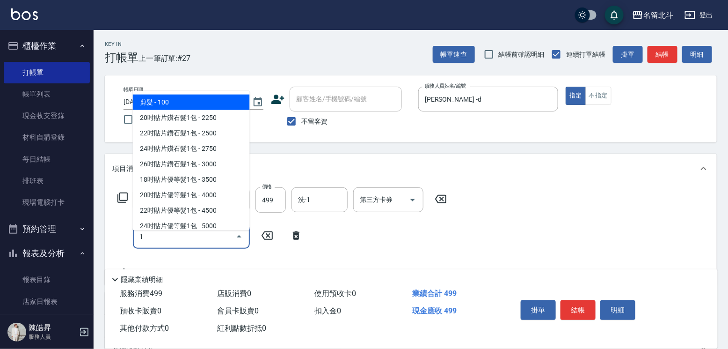
type input "剪髮(1)"
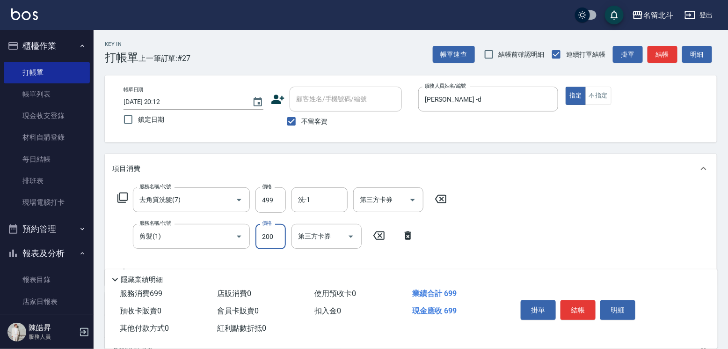
type input "200"
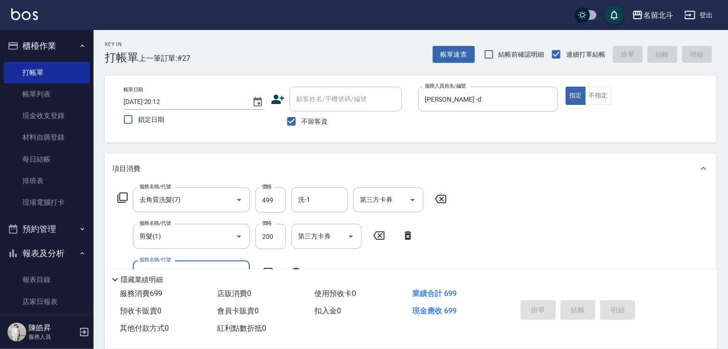
type input "[DATE] 20:13"
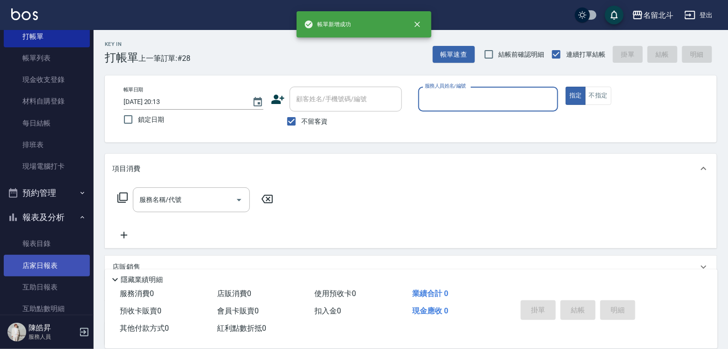
scroll to position [94, 0]
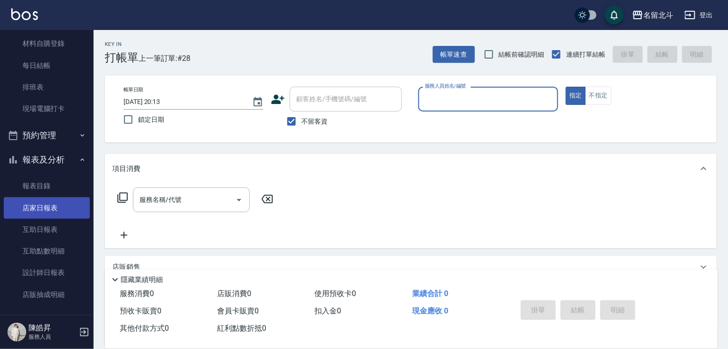
click at [51, 208] on link "店家日報表" at bounding box center [47, 208] width 86 height 22
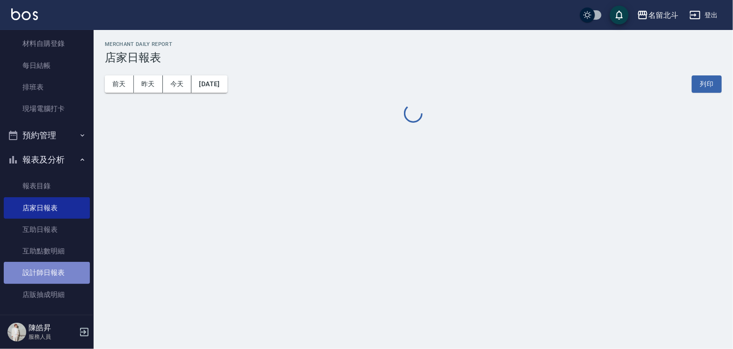
click at [55, 276] on link "設計師日報表" at bounding box center [47, 273] width 86 height 22
